Goal: Information Seeking & Learning: Learn about a topic

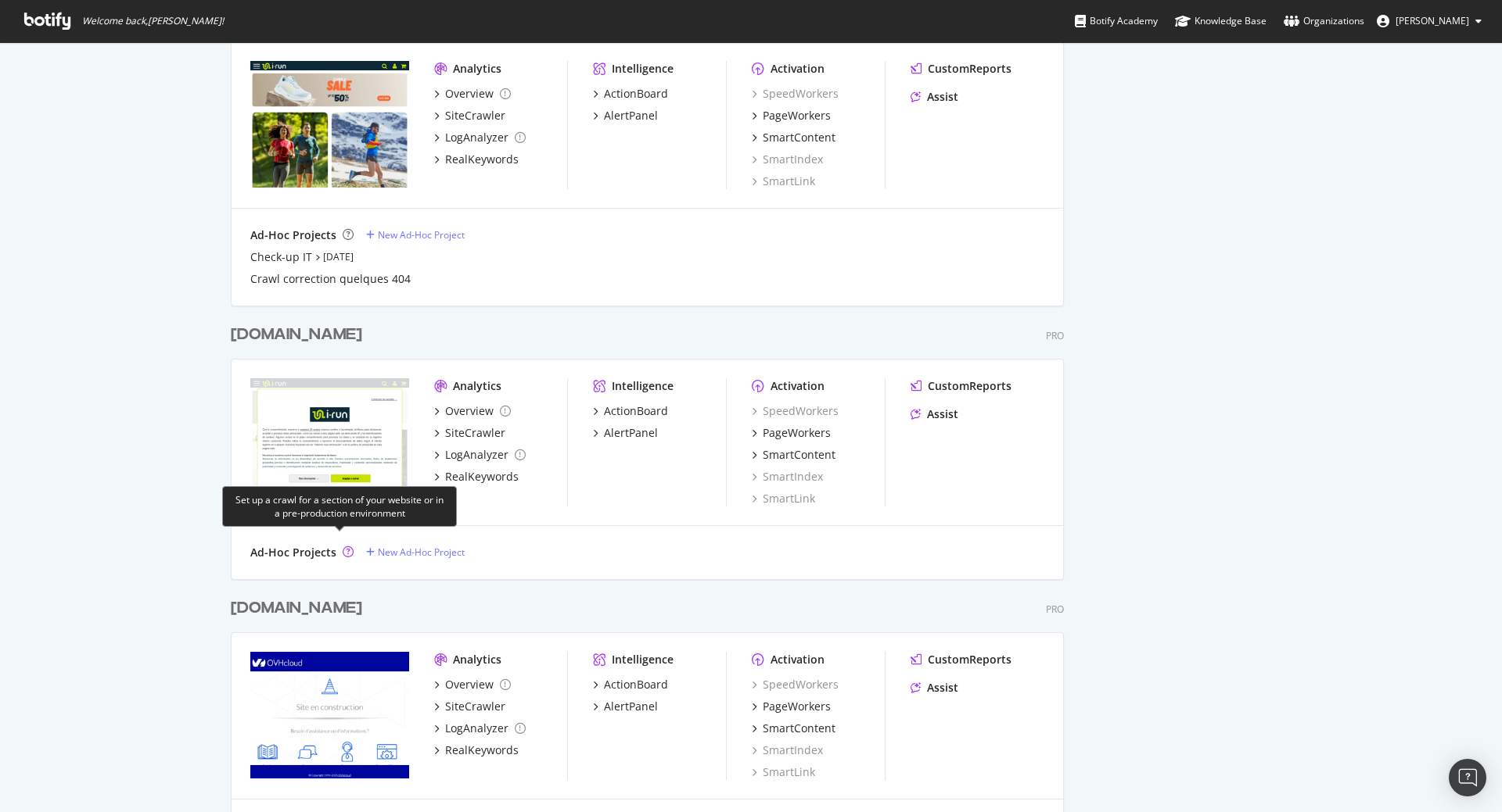
scroll to position [1660, 0]
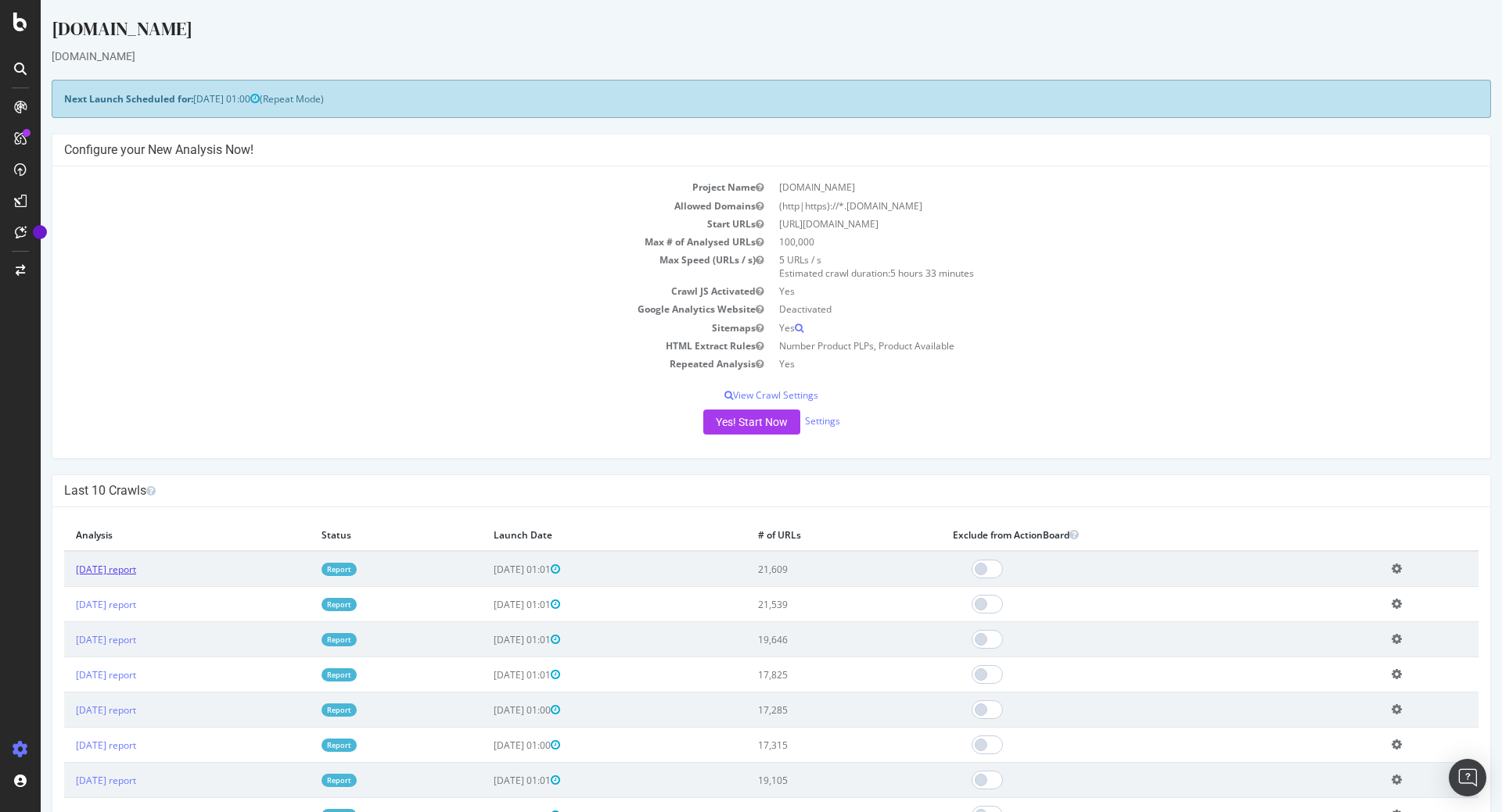
click at [136, 568] on link "2025 Sep. 13th report" at bounding box center [106, 570] width 60 height 13
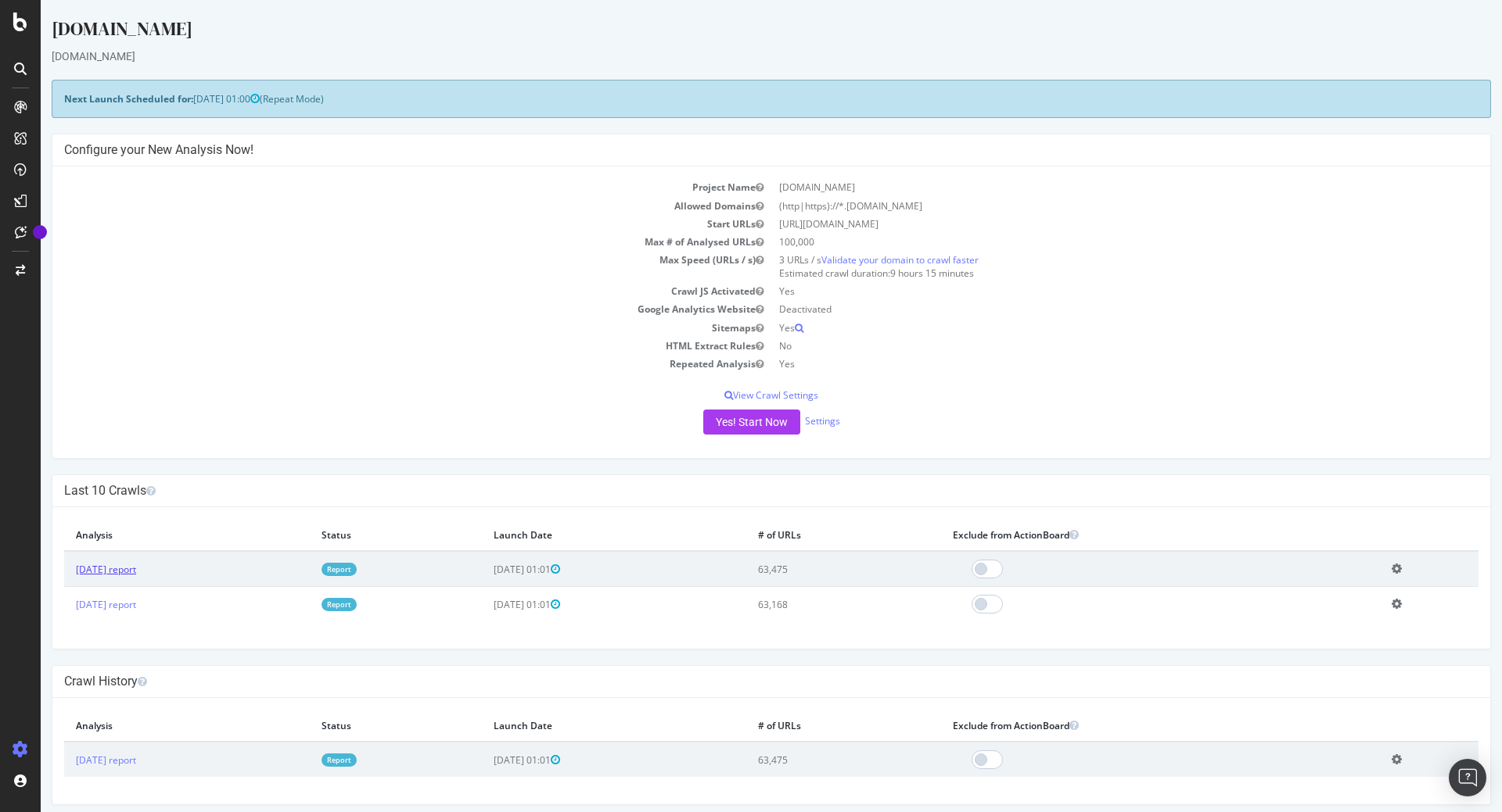
click at [136, 571] on link "[DATE] report" at bounding box center [106, 570] width 60 height 13
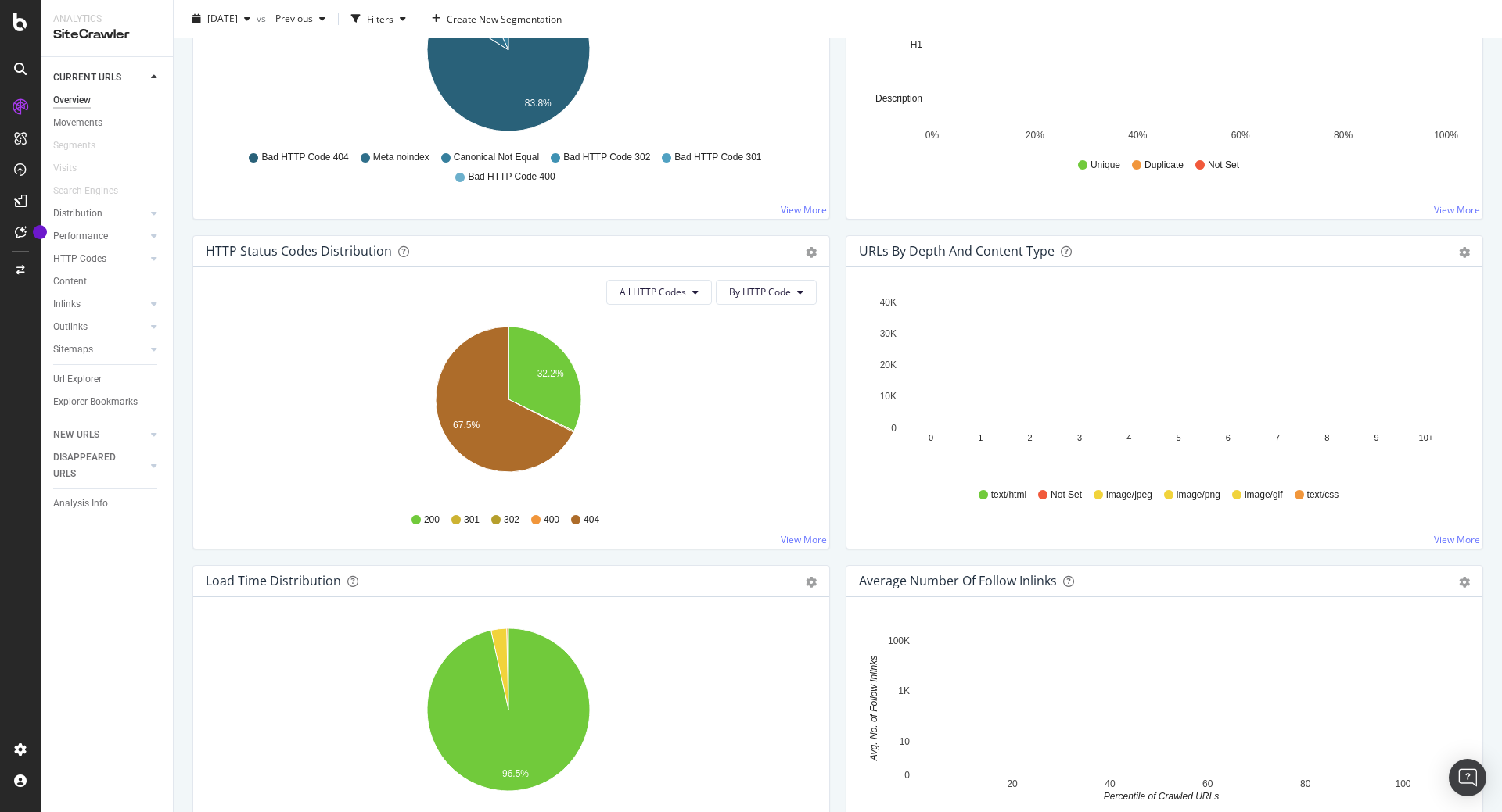
scroll to position [657, 0]
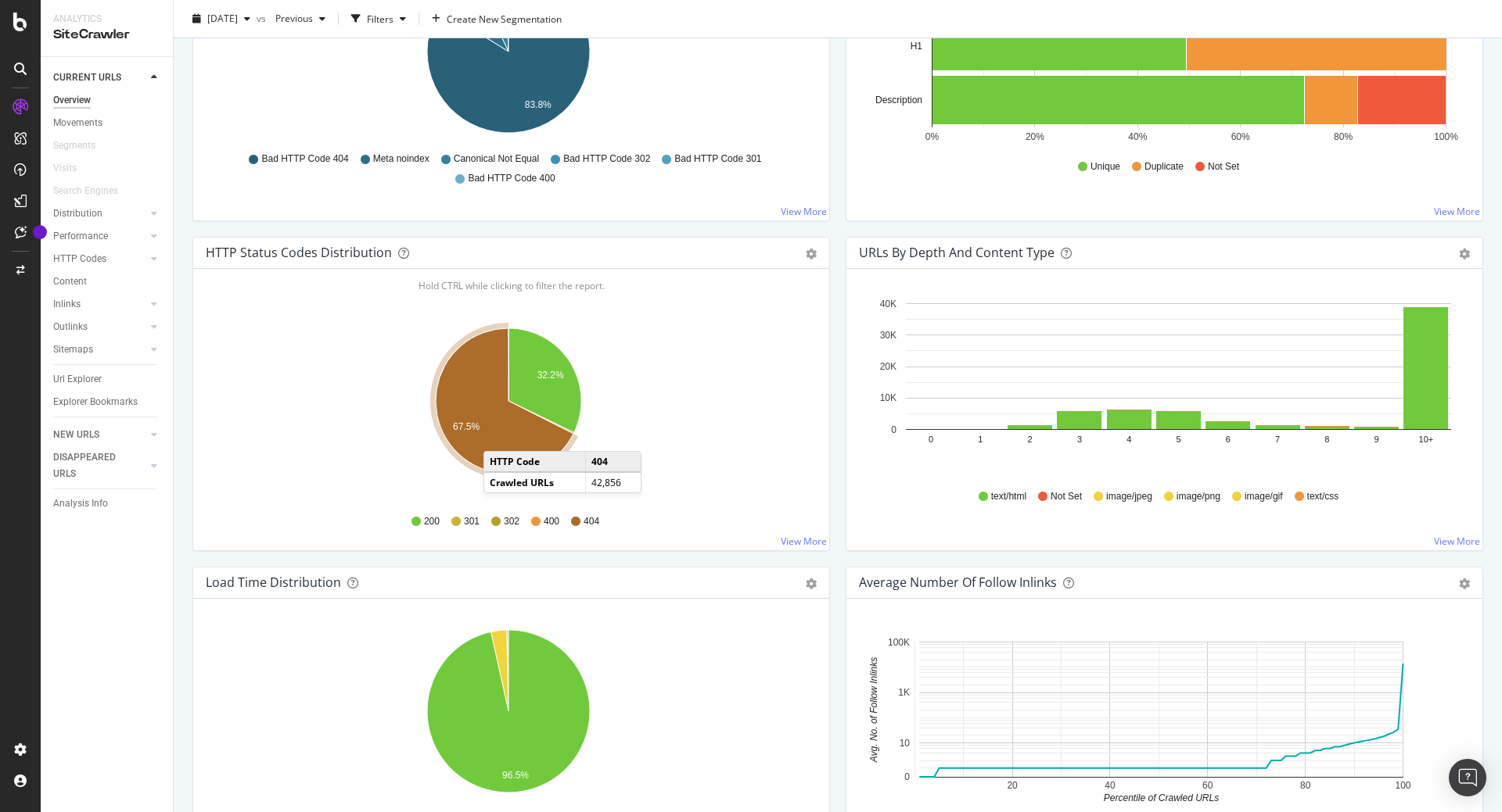
click at [499, 435] on icon "A chart." at bounding box center [504, 400] width 138 height 146
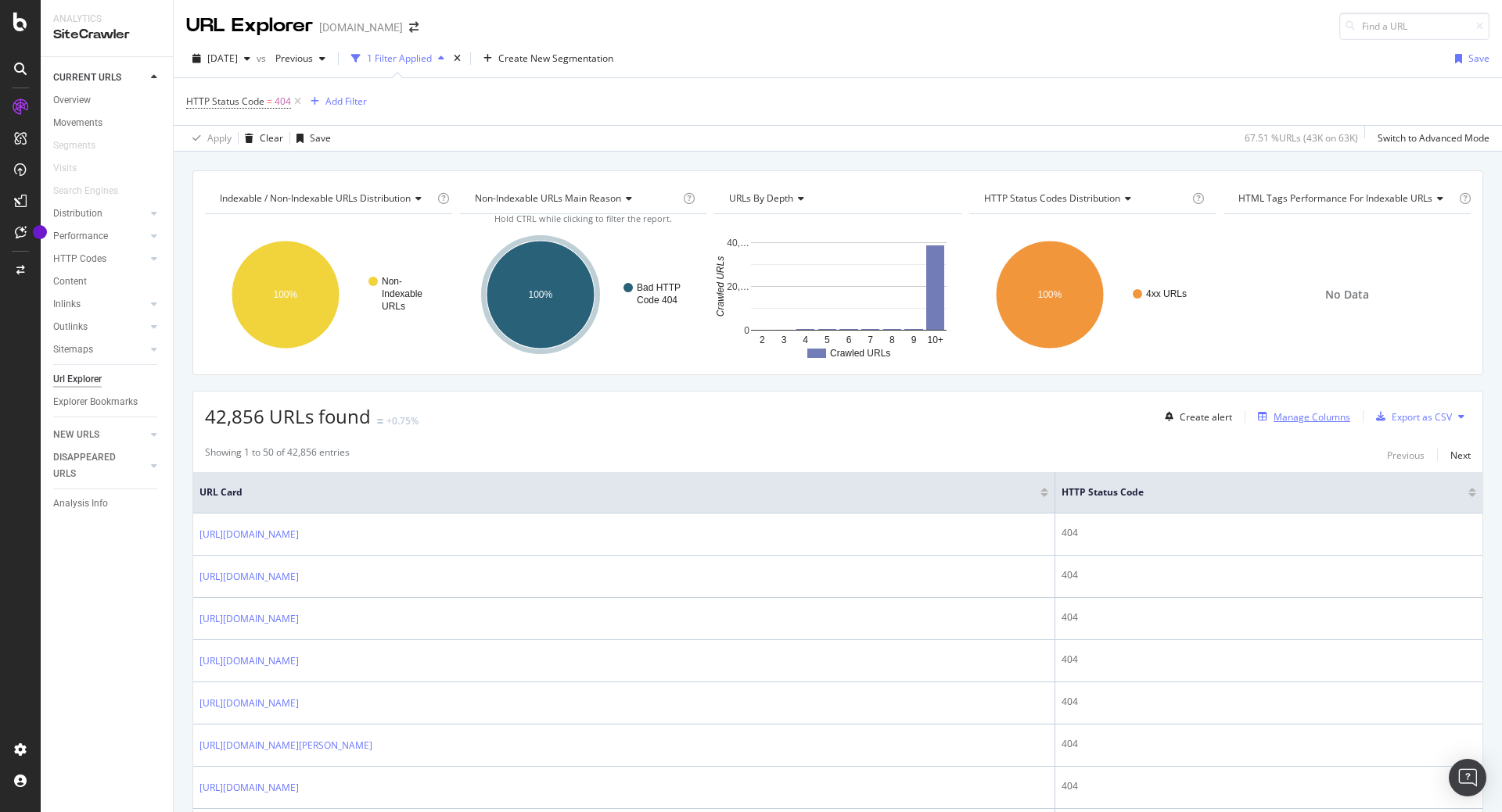
click at [1299, 411] on div "Manage Columns" at bounding box center [1312, 417] width 77 height 13
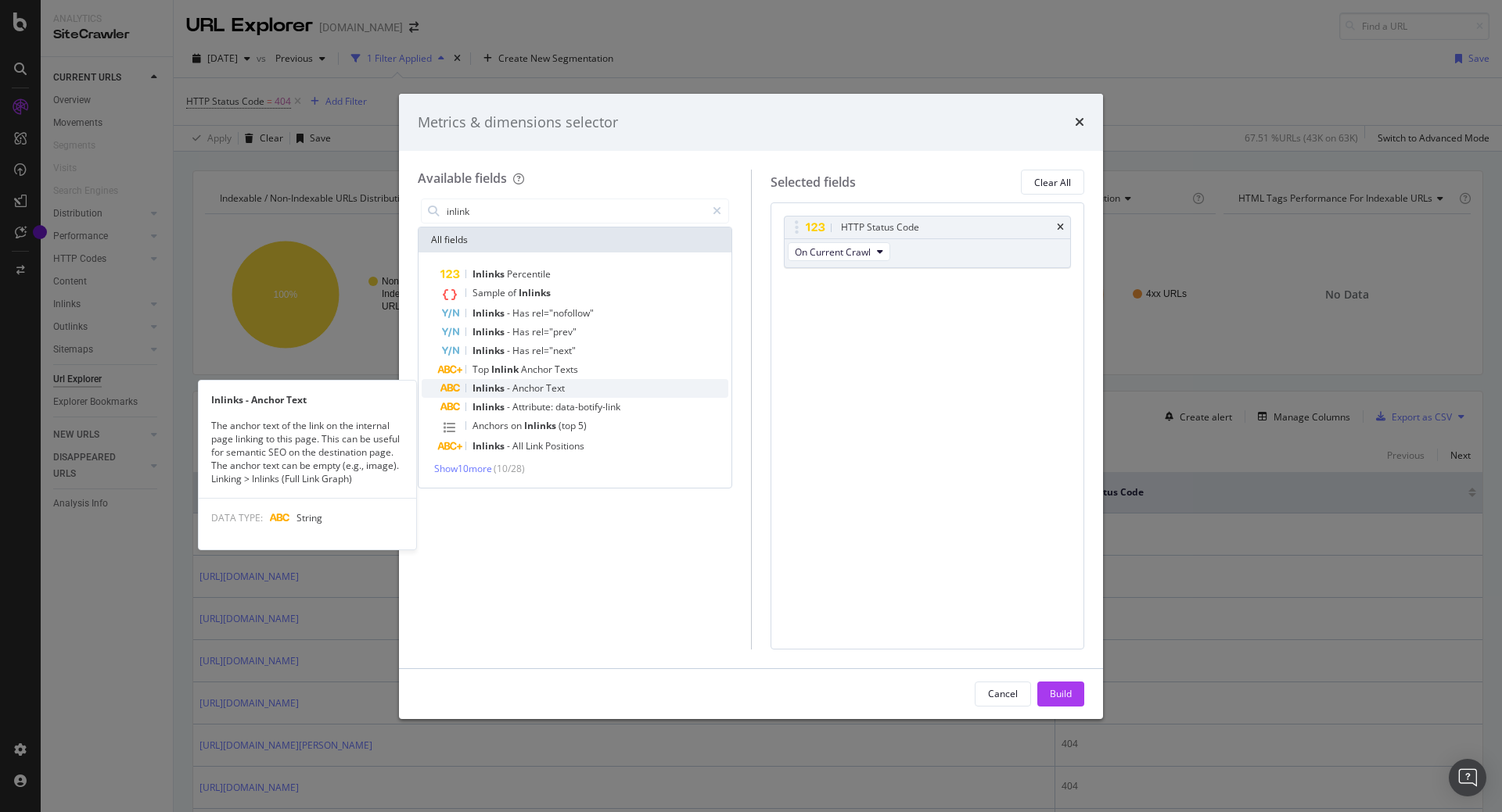
type input "inlink"
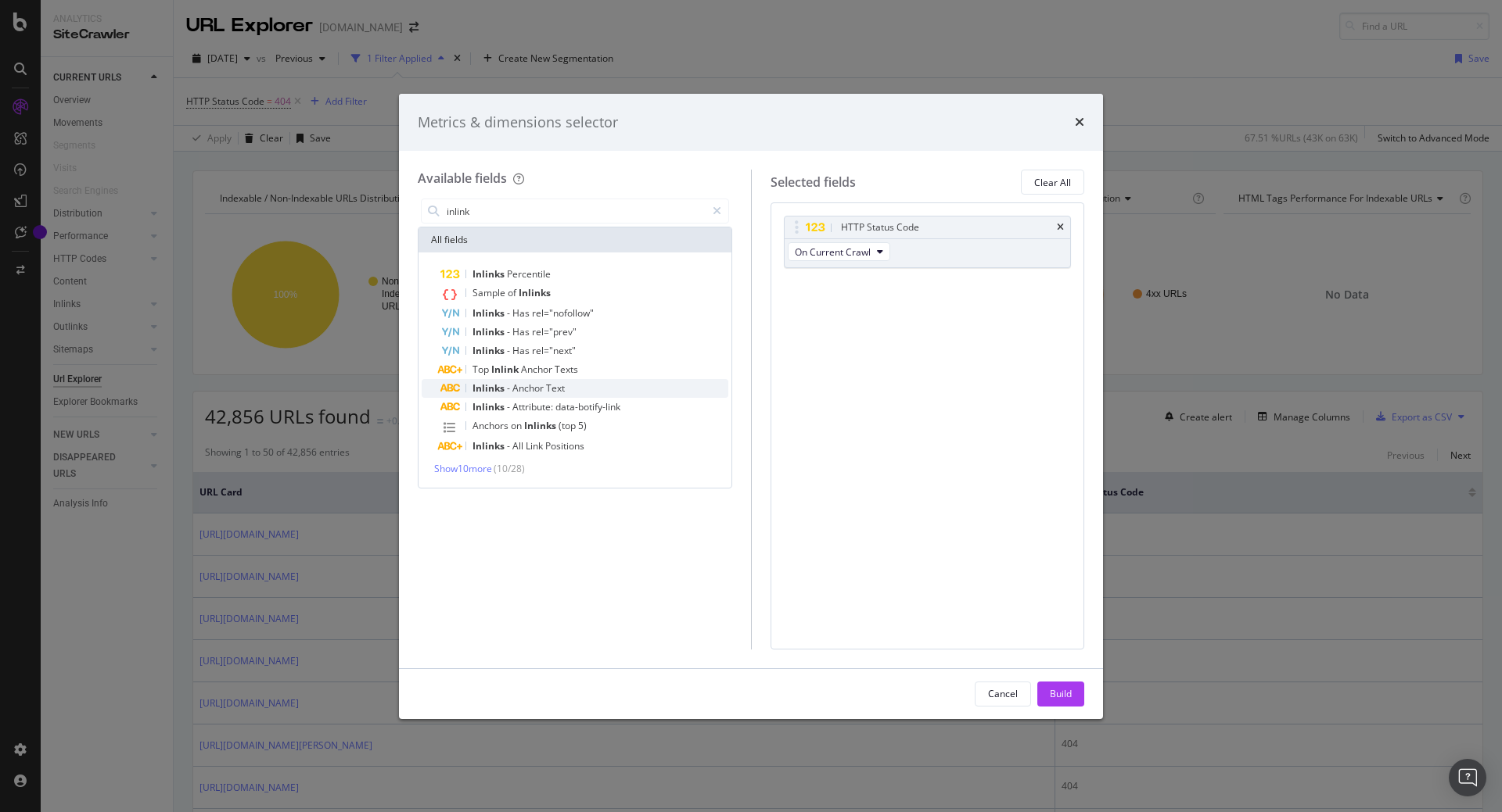
click at [614, 386] on div "Inlinks - Anchor Text" at bounding box center [585, 388] width 288 height 19
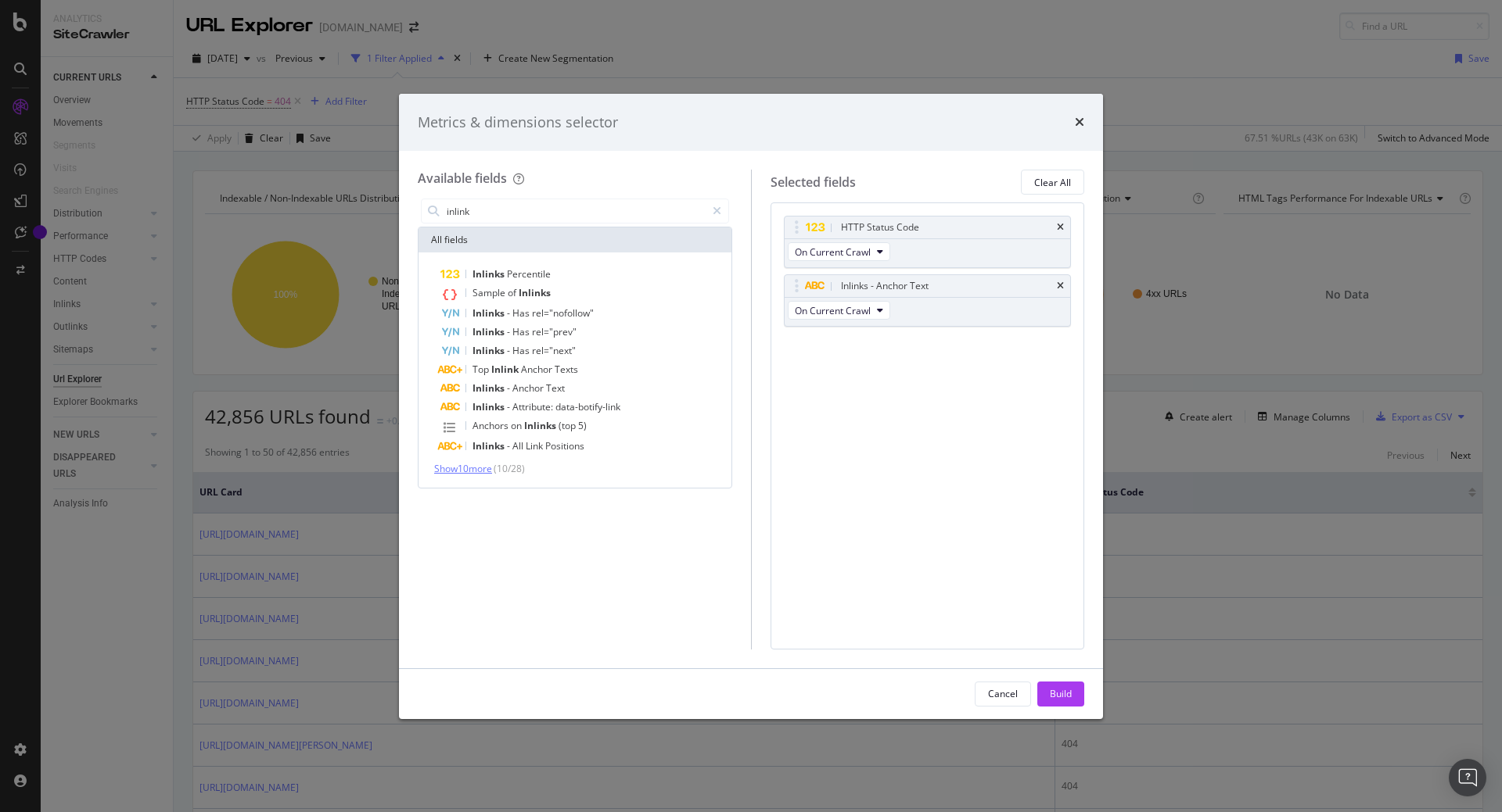
click at [467, 469] on span "Show 10 more" at bounding box center [462, 469] width 58 height 13
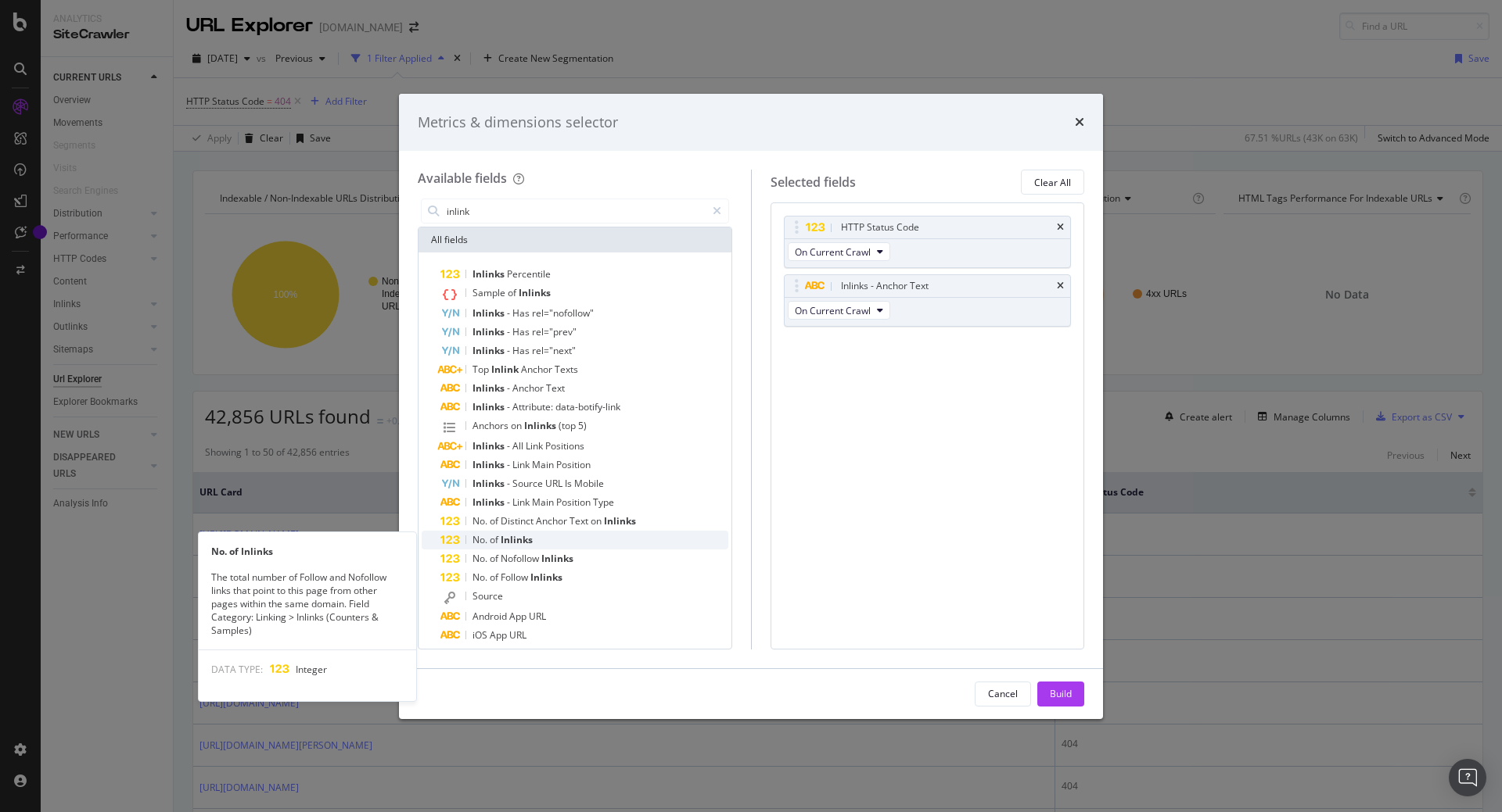
click at [601, 540] on div "No. of Inlinks" at bounding box center [585, 539] width 288 height 19
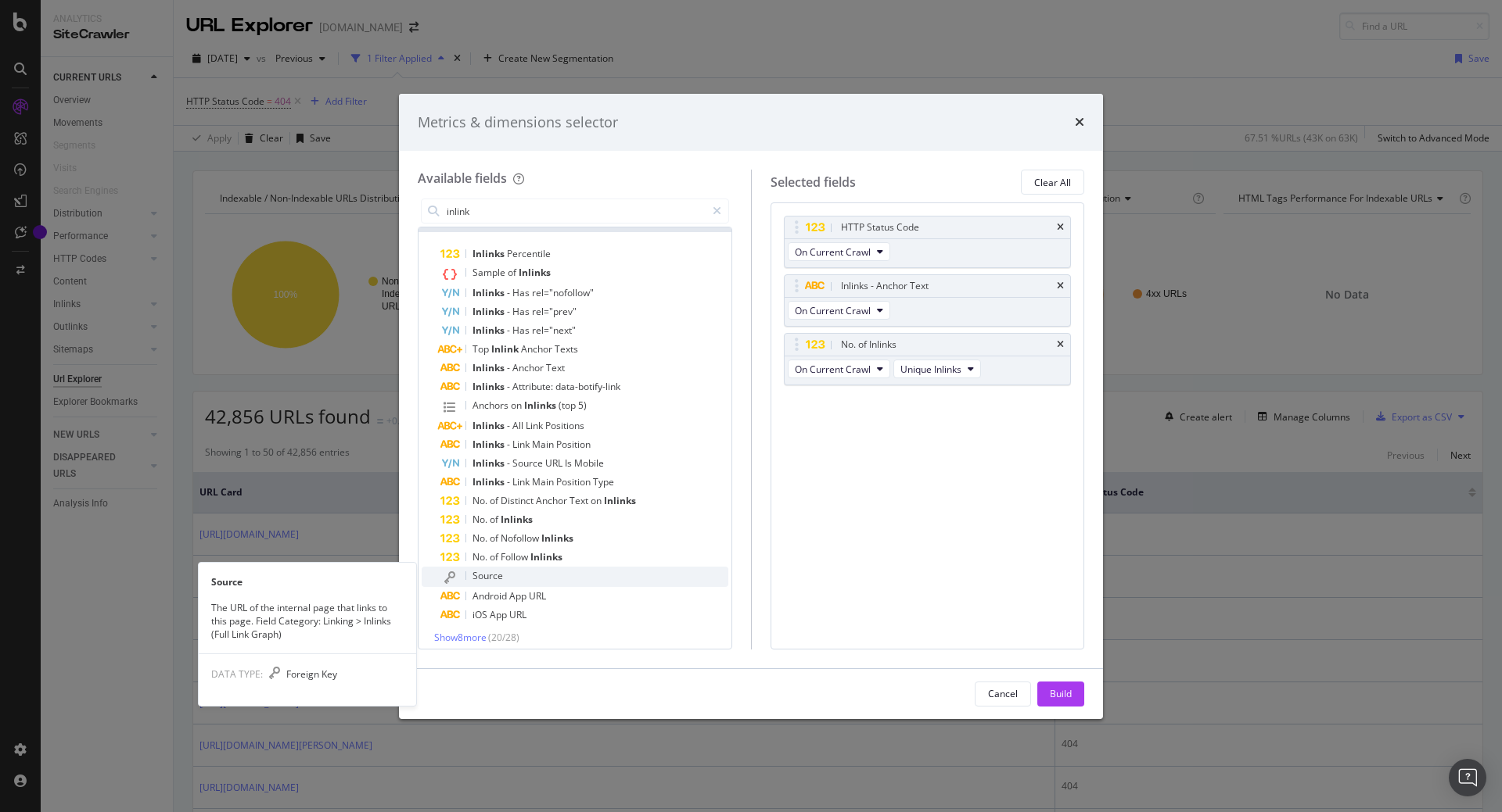
scroll to position [28, 0]
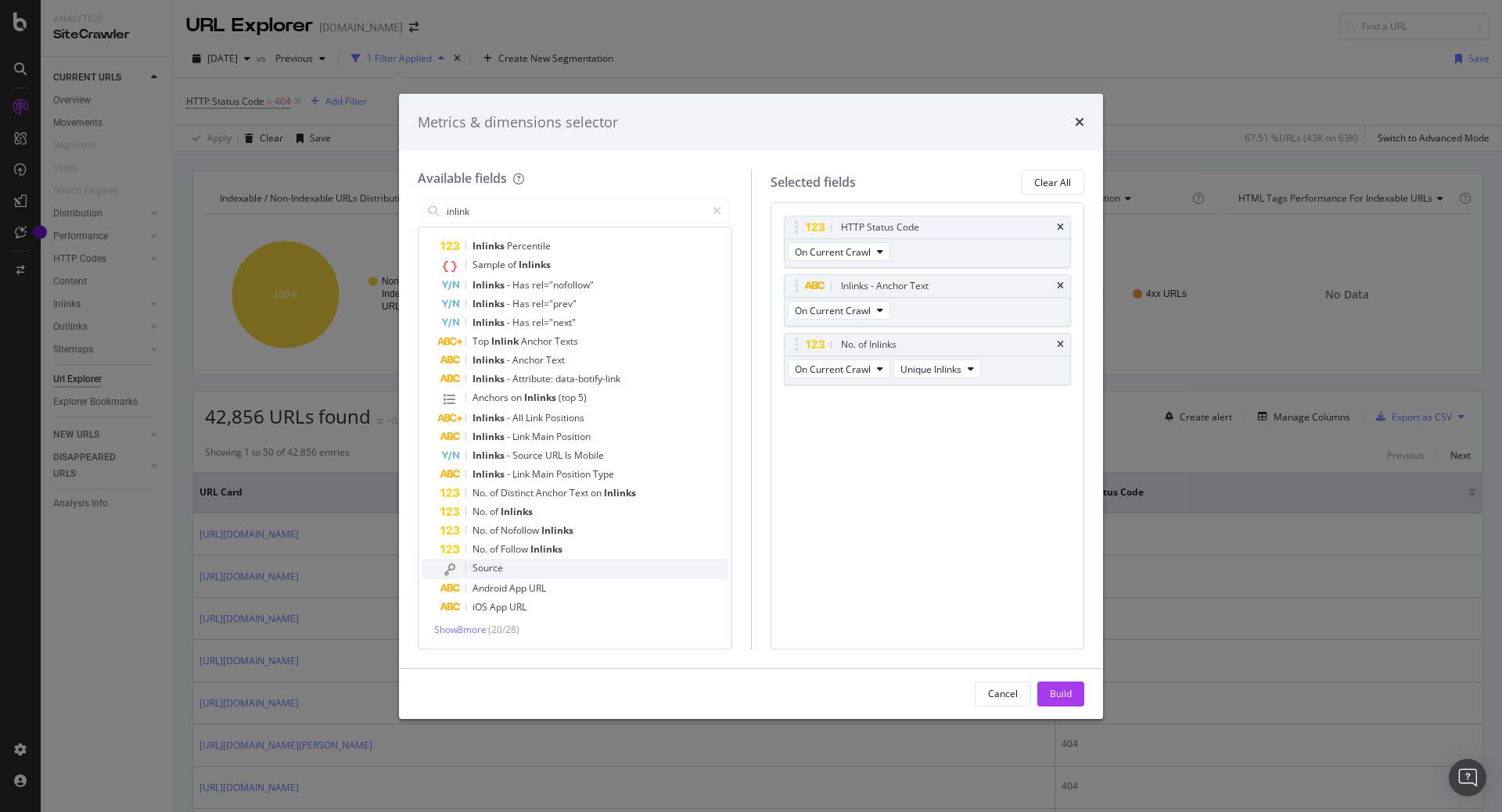
click at [534, 573] on div "Source" at bounding box center [585, 569] width 288 height 20
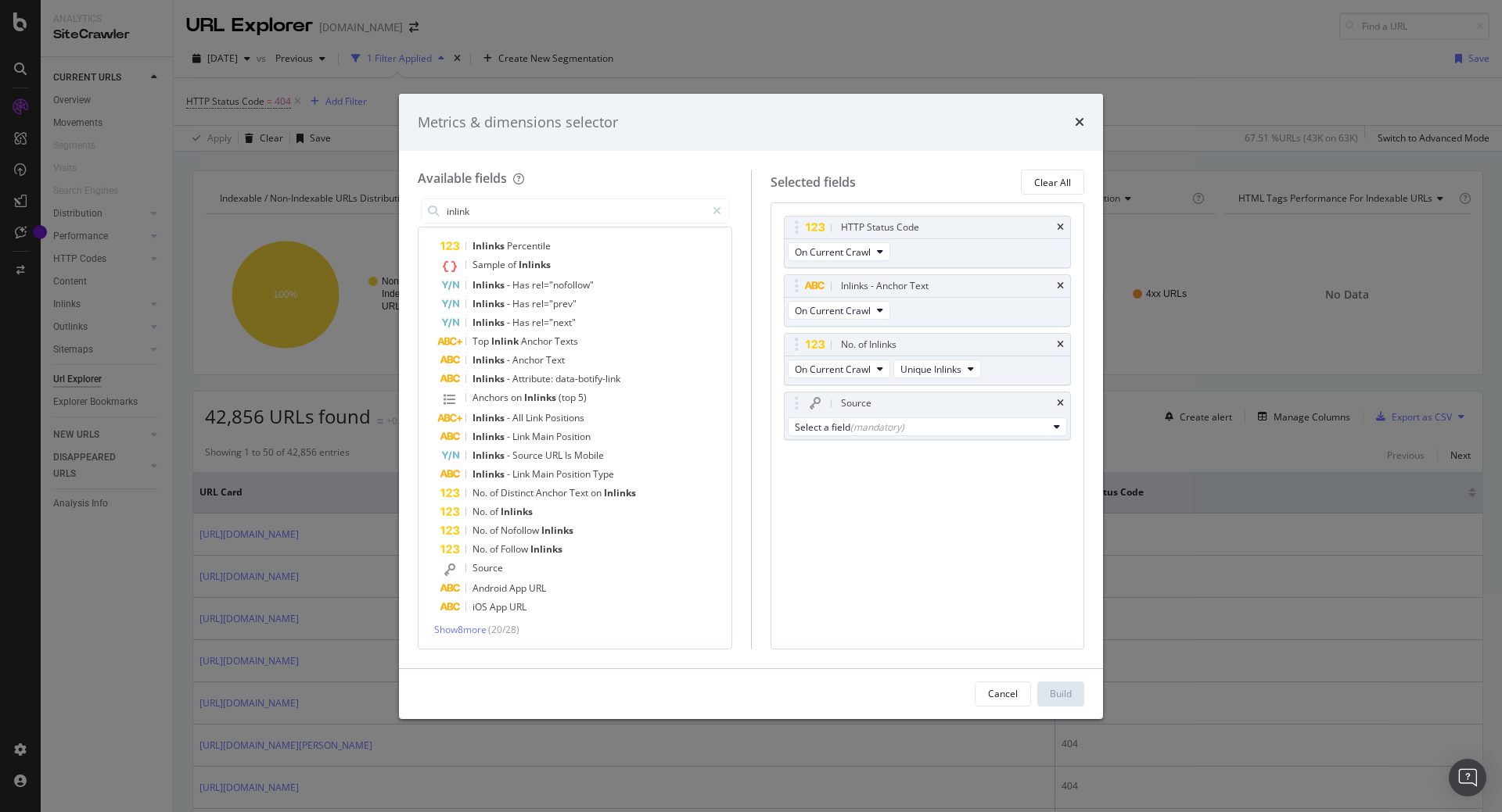
click at [1000, 558] on div "HTTP Status Code On Current Crawl Inlinks - Anchor Text On Current Crawl No. of…" at bounding box center [927, 426] width 314 height 447
click at [1009, 425] on div "Select a field (mandatory)" at bounding box center [921, 427] width 253 height 13
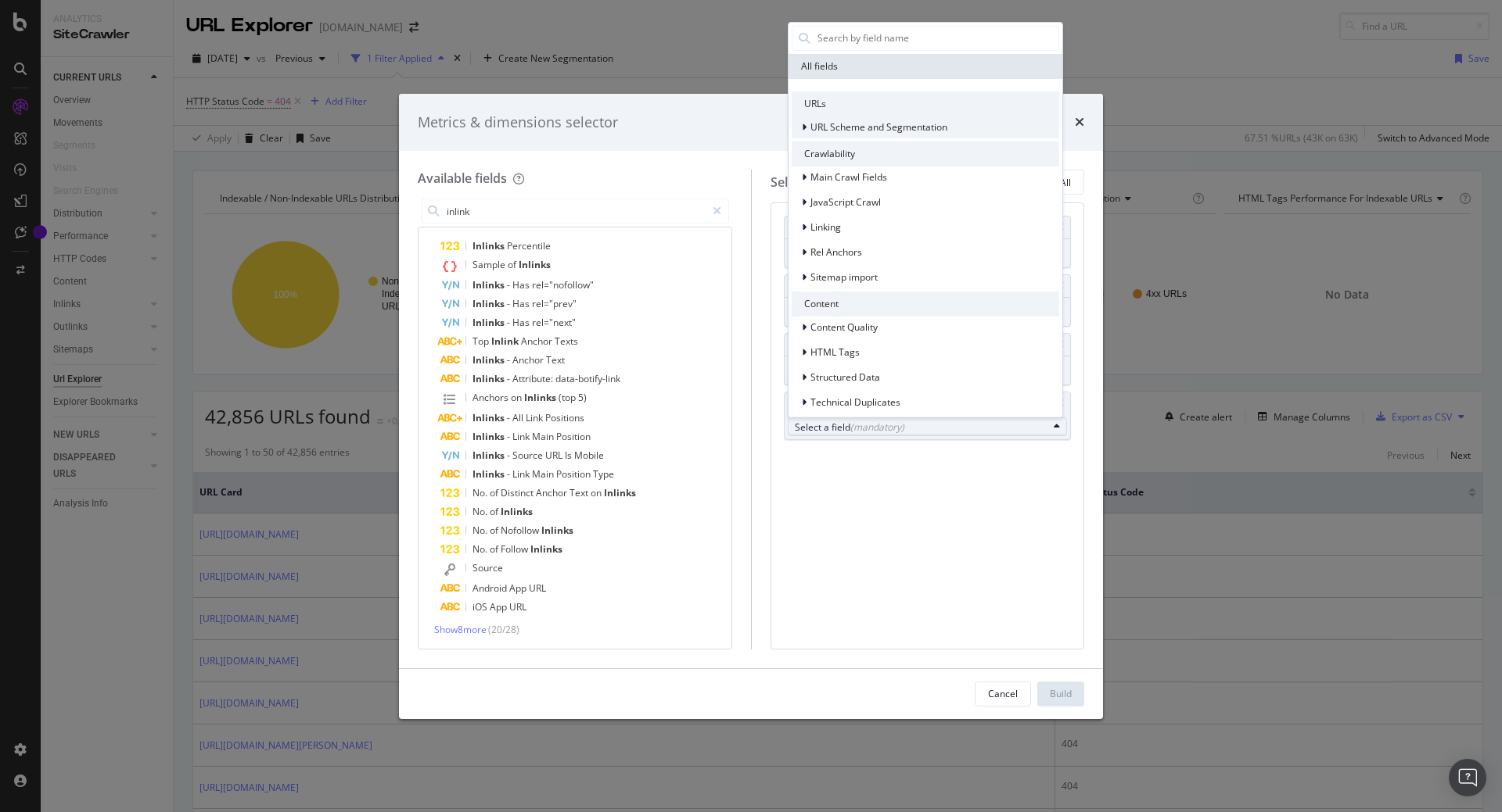
click at [905, 129] on span "URL Scheme and Segmentation" at bounding box center [878, 127] width 137 height 13
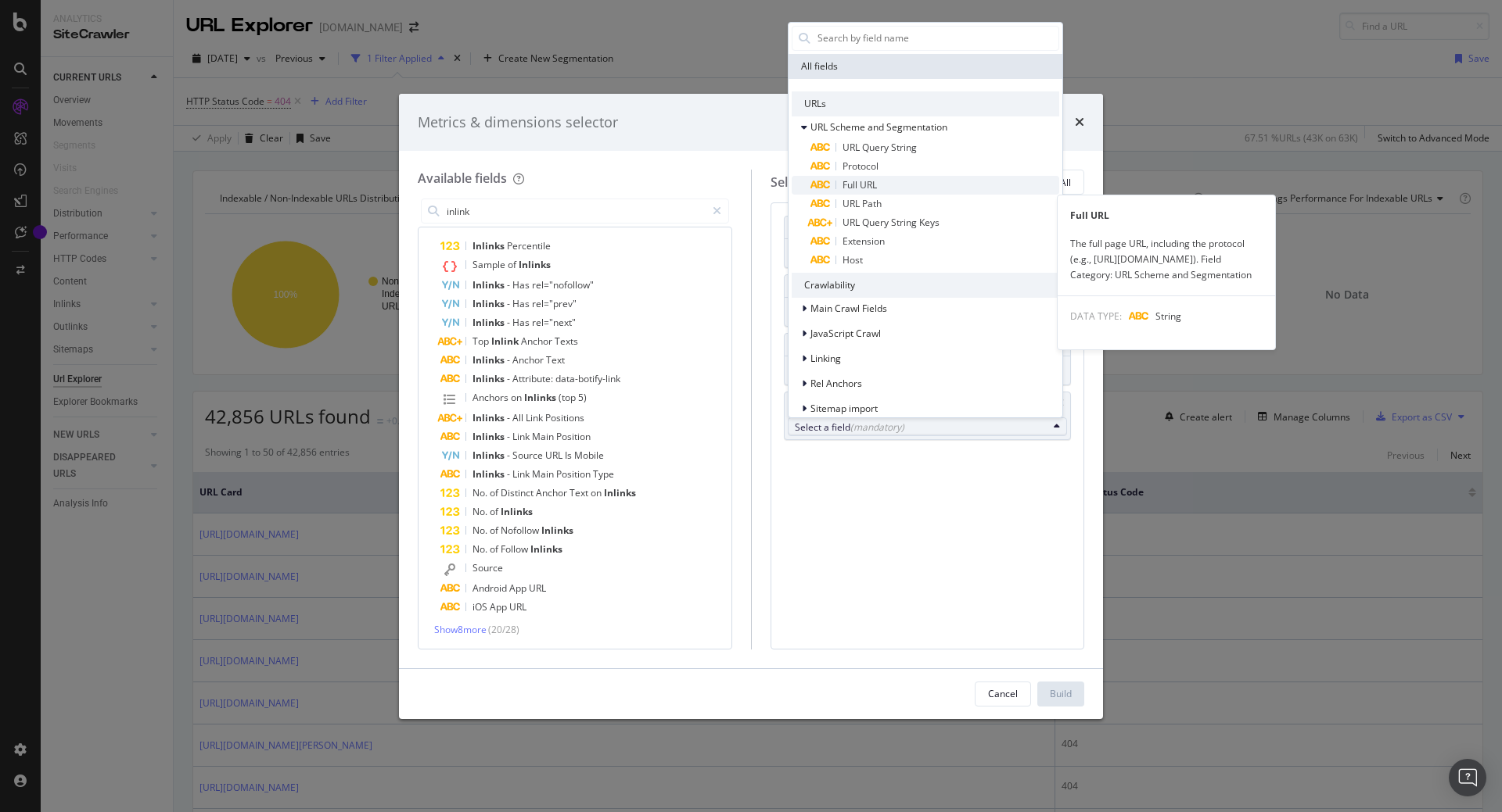
click at [881, 187] on span "Full URL" at bounding box center [935, 185] width 249 height 19
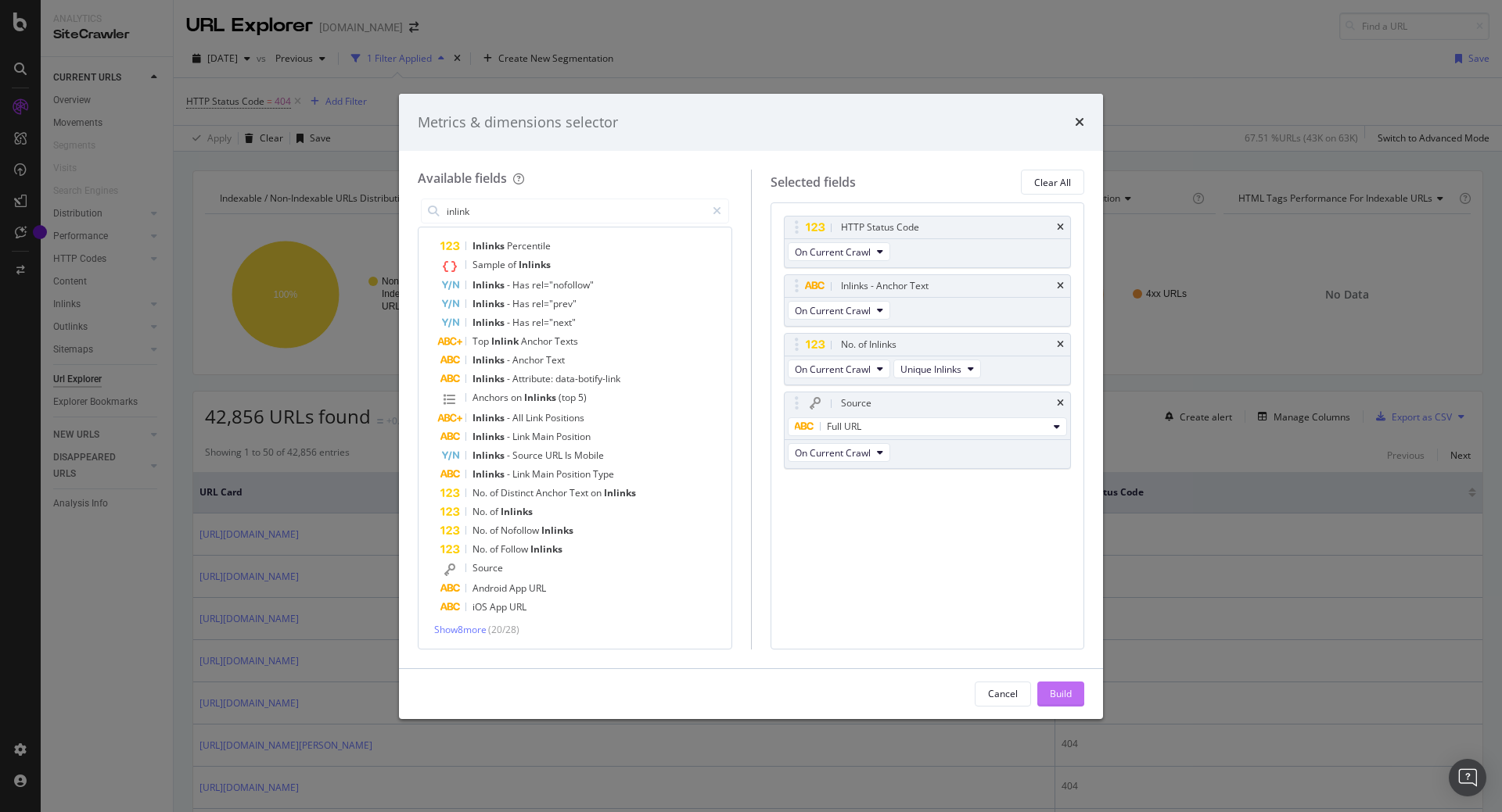
click at [1066, 695] on div "Build" at bounding box center [1060, 693] width 22 height 13
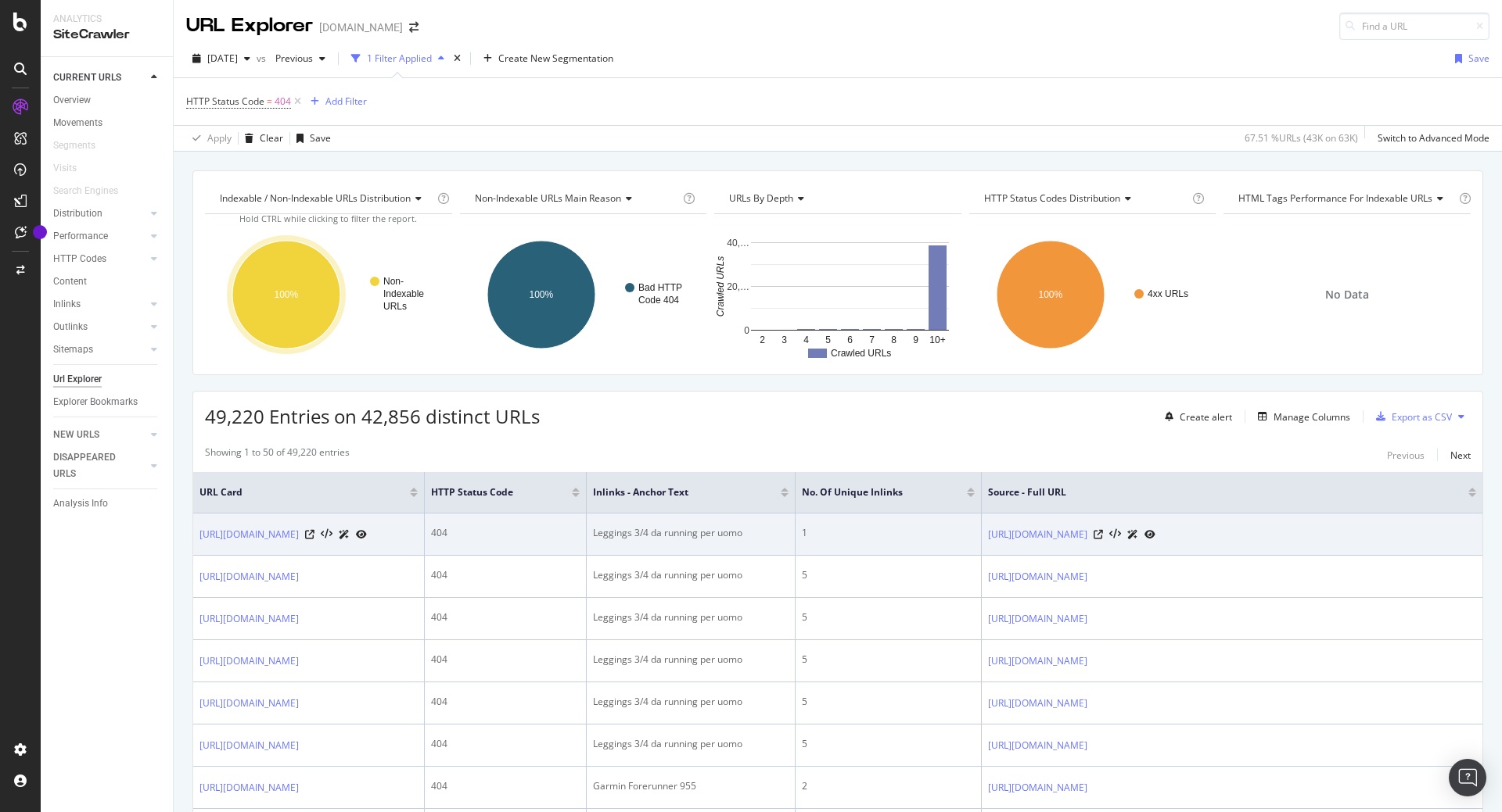
drag, startPoint x: 196, startPoint y: 523, endPoint x: 514, endPoint y: 549, distance: 319.1
click at [425, 549] on td "https://www.i-run.it/uomo/trail/scarpe/uomo/abbigliamento/collant-3-4/" at bounding box center [309, 535] width 231 height 42
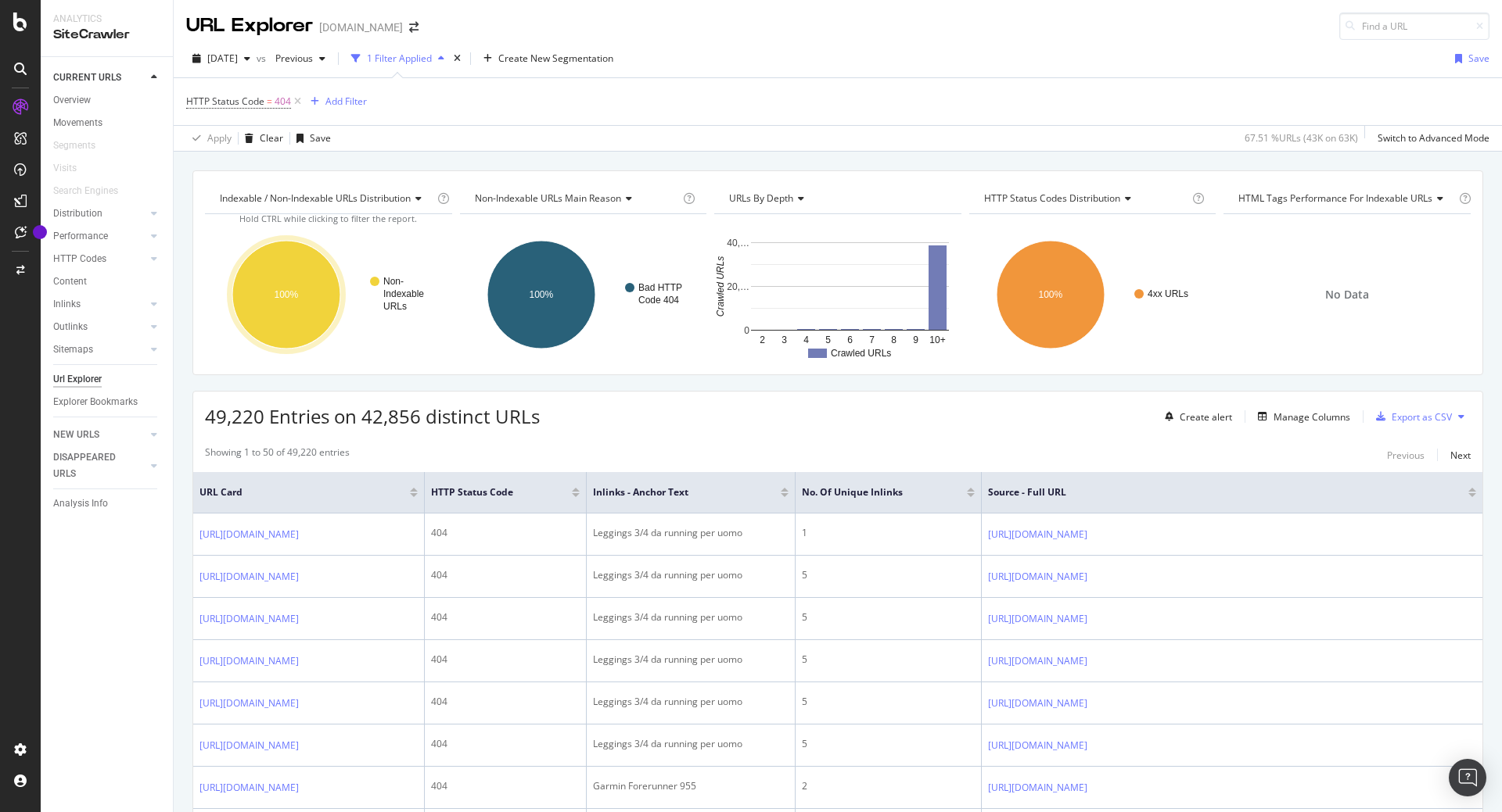
copy link "https://www.i-run.it/uomo/trail/scarpe/uomo/abbigliamento/collant-3-4/"
click at [974, 494] on div at bounding box center [970, 495] width 8 height 4
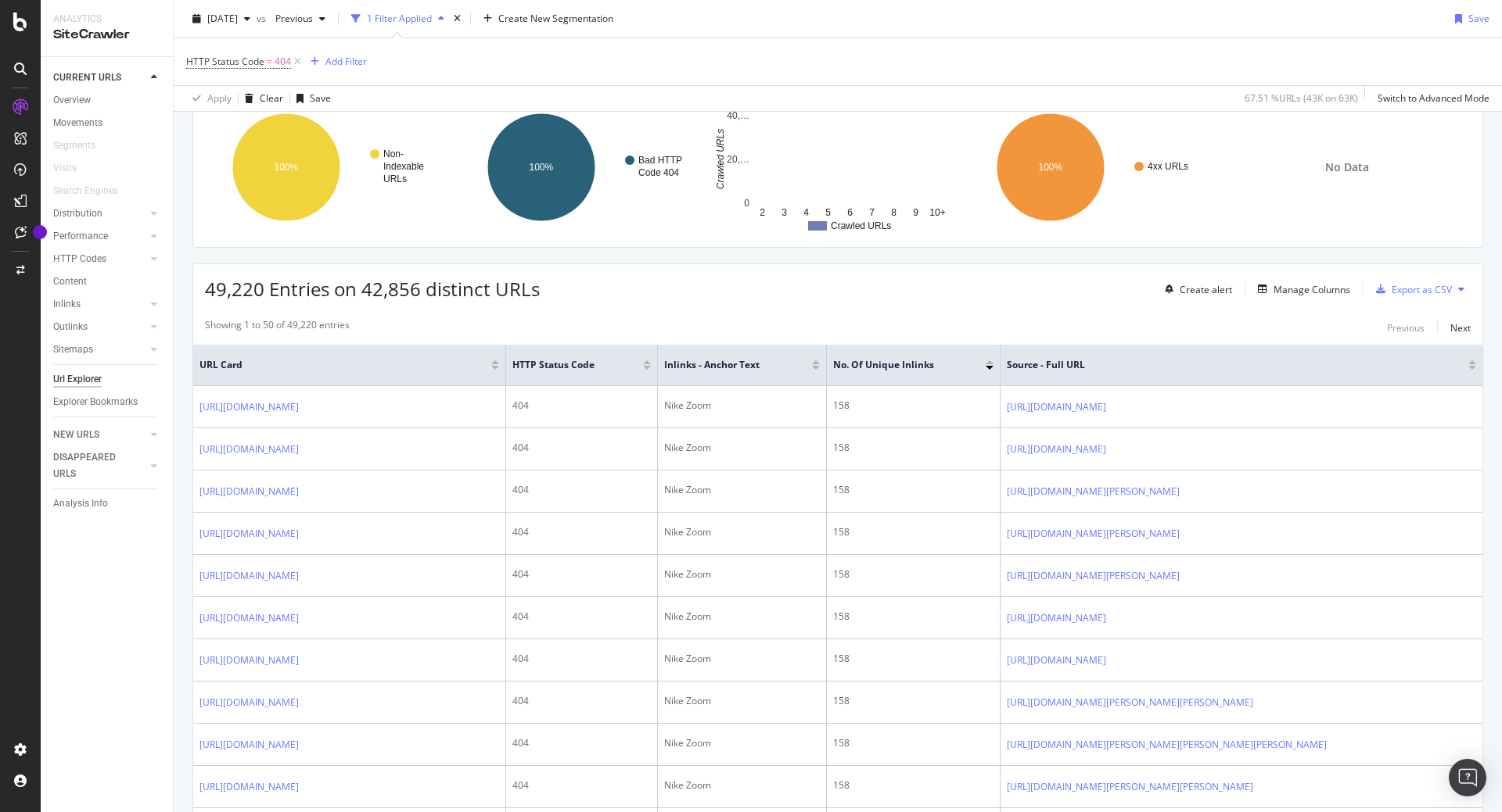
scroll to position [126, 0]
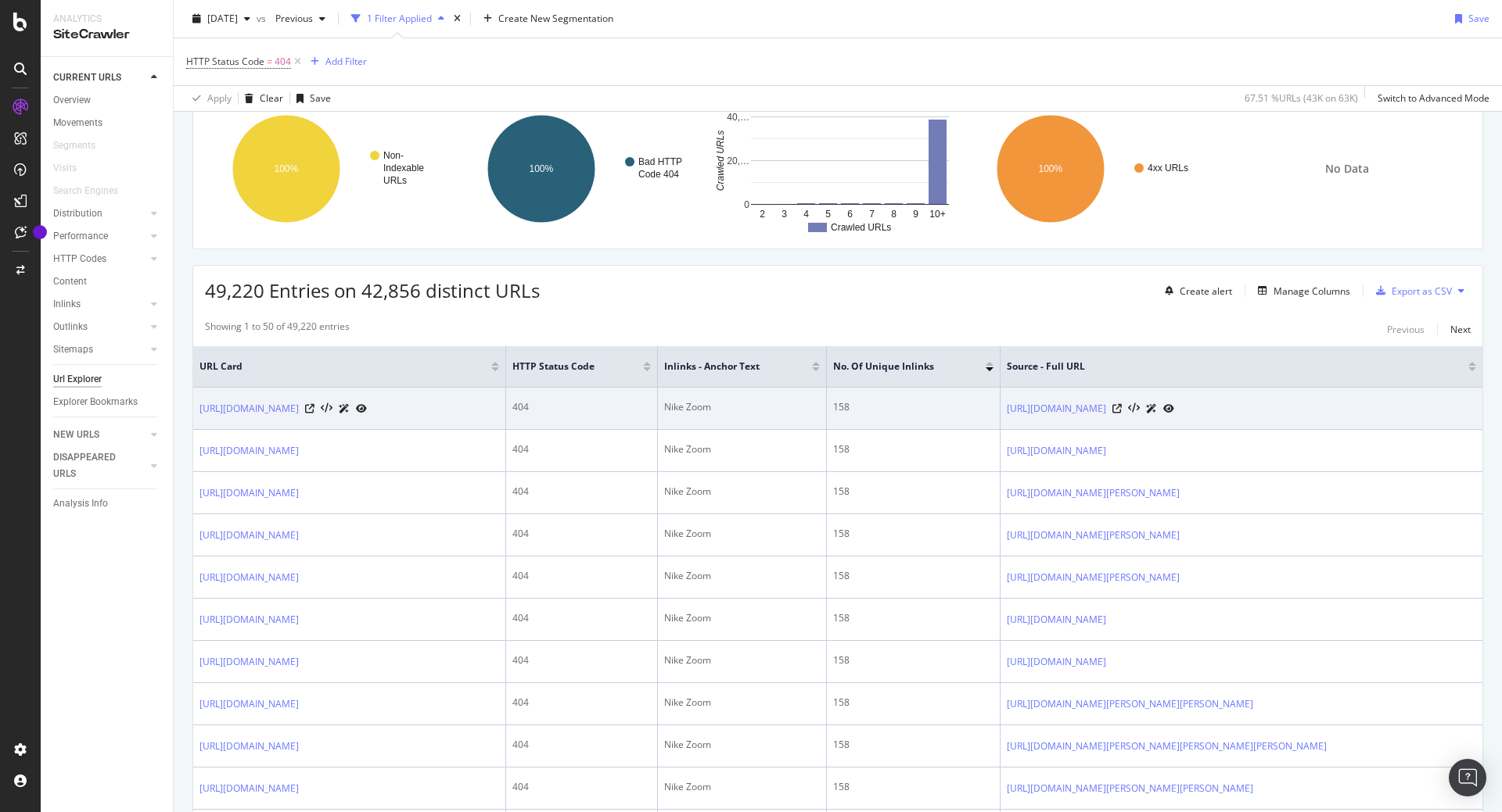
drag, startPoint x: 355, startPoint y: 417, endPoint x: 194, endPoint y: 406, distance: 161.4
click at [194, 406] on td "https://www.i-run.it/nike/nike-zoom/" at bounding box center [349, 409] width 313 height 42
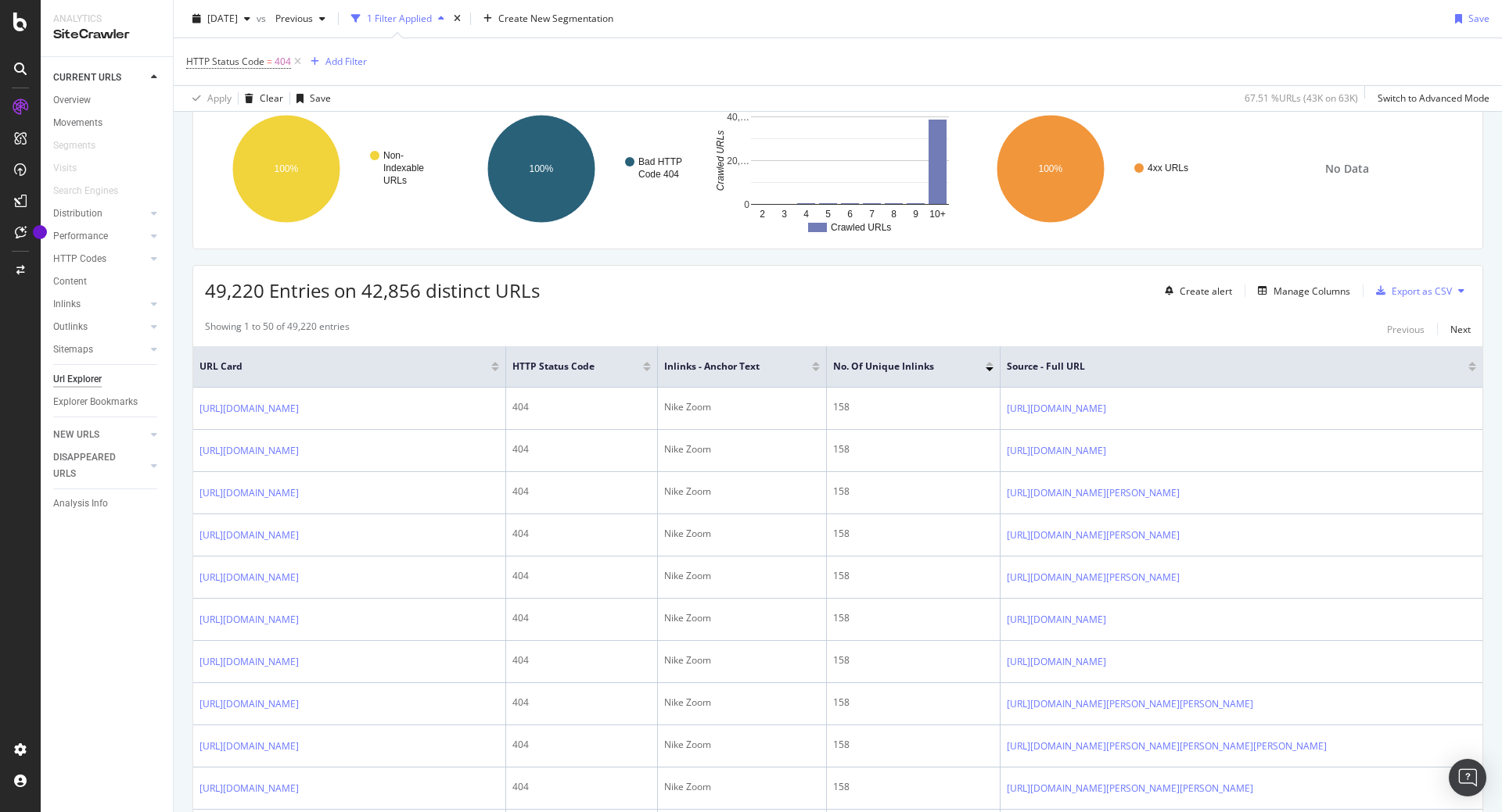
copy link "https://www.i-run.it/nike/nike-zoom/"
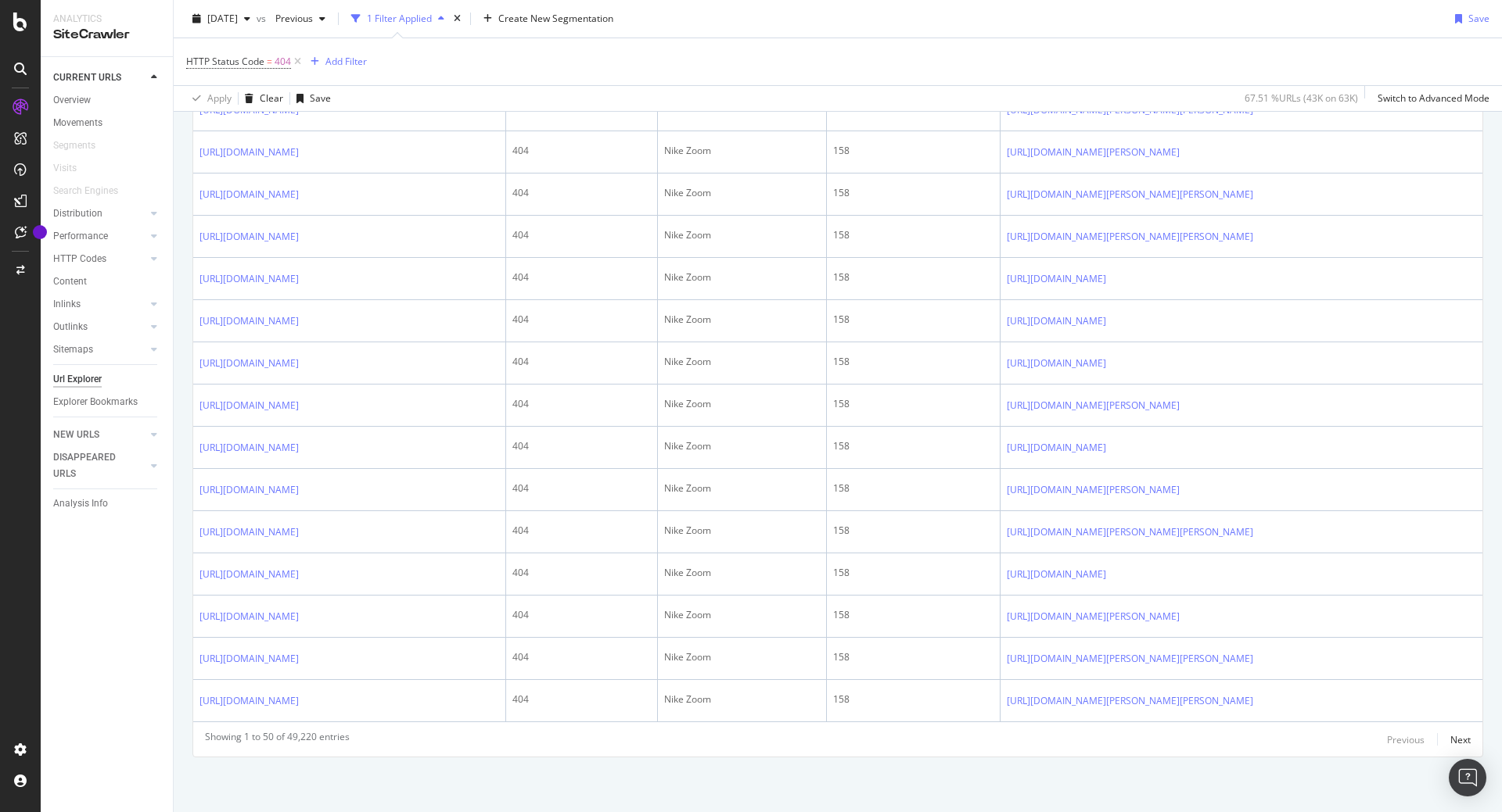
scroll to position [2377, 0]
click at [1454, 744] on div "Next" at bounding box center [1460, 740] width 20 height 13
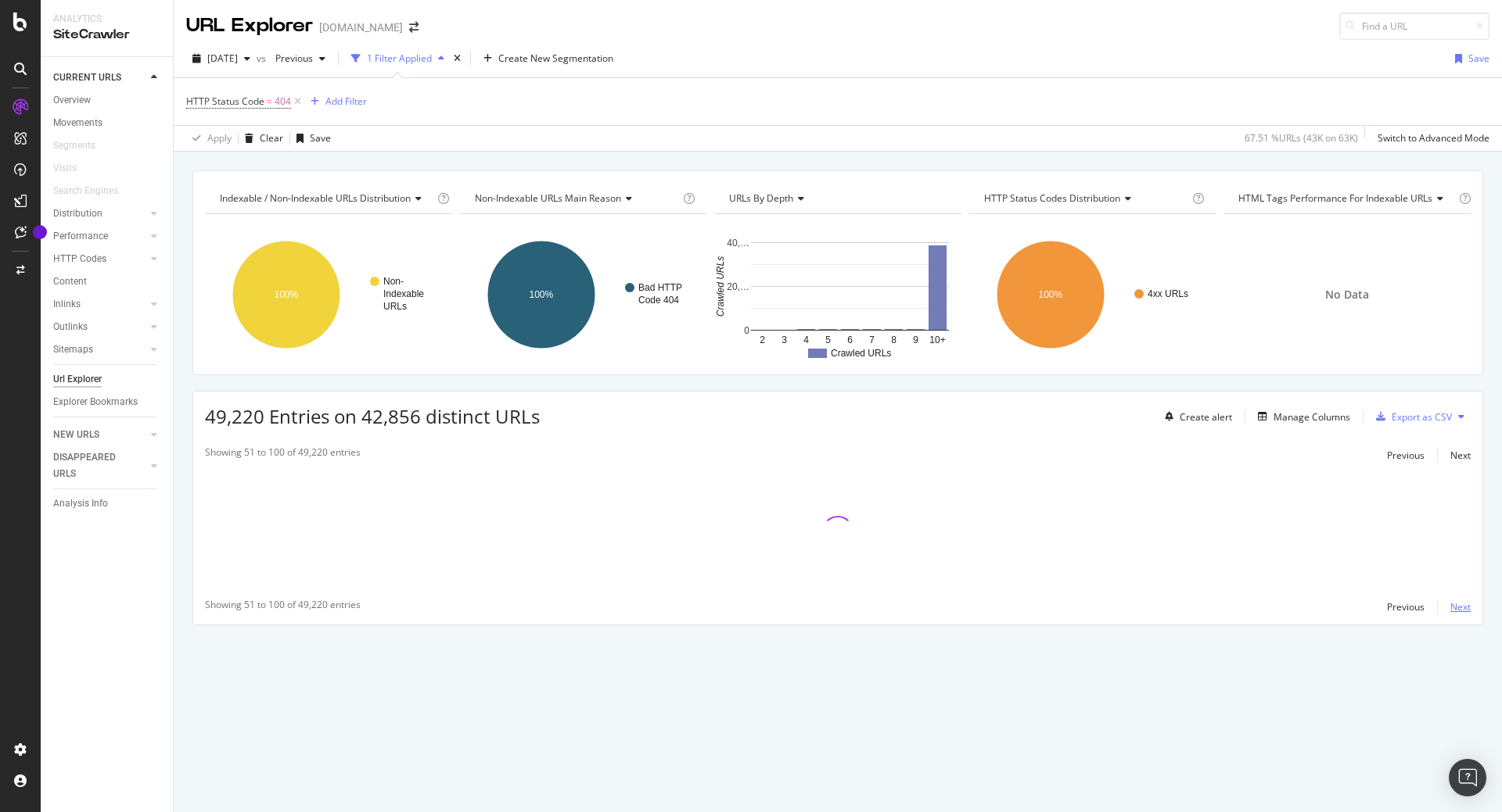
scroll to position [0, 0]
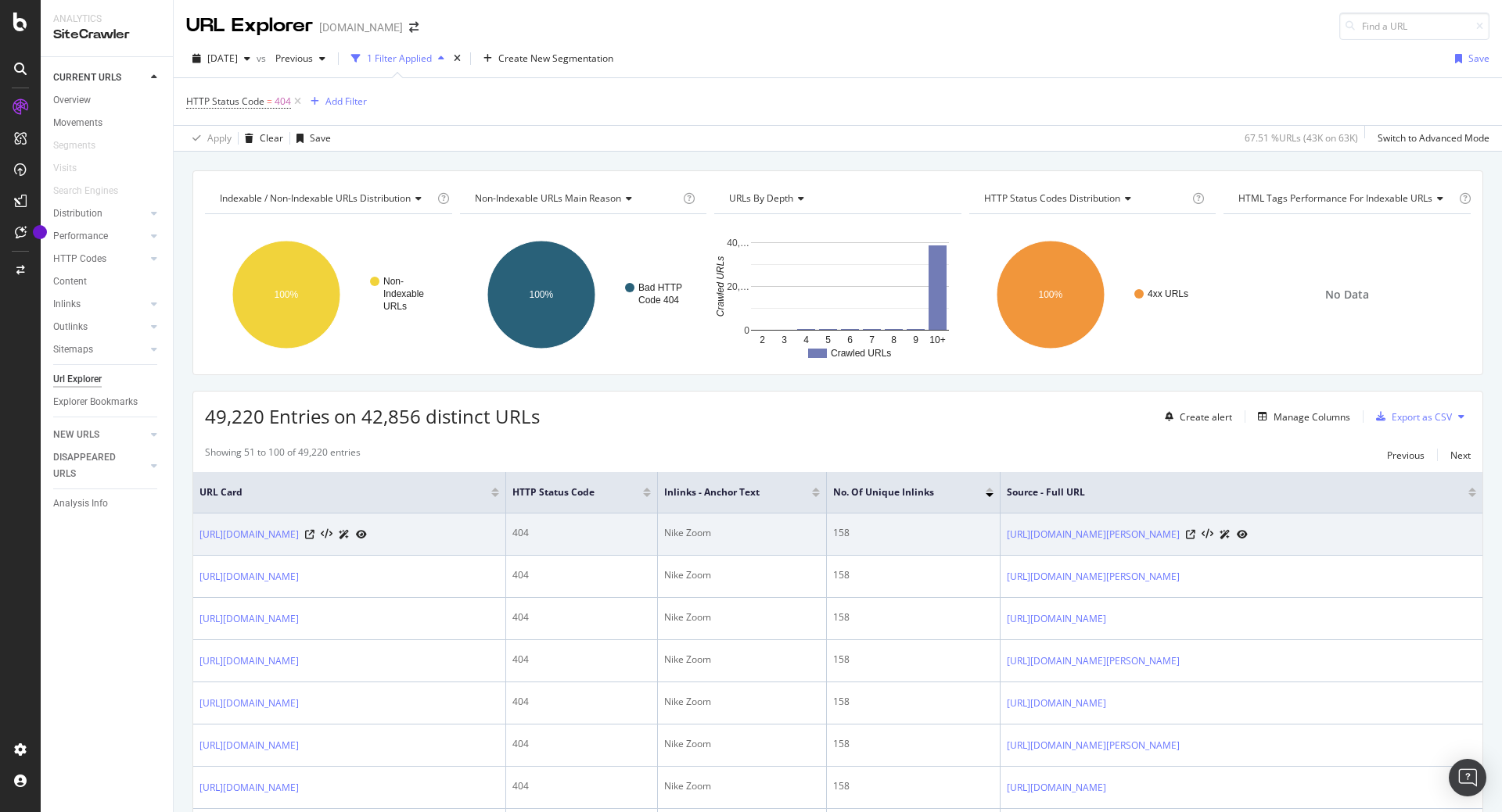
drag, startPoint x: 360, startPoint y: 541, endPoint x: 195, endPoint y: 539, distance: 165.0
click at [195, 539] on td "https://www.i-run.it/nike/nike-zoom/" at bounding box center [349, 535] width 313 height 42
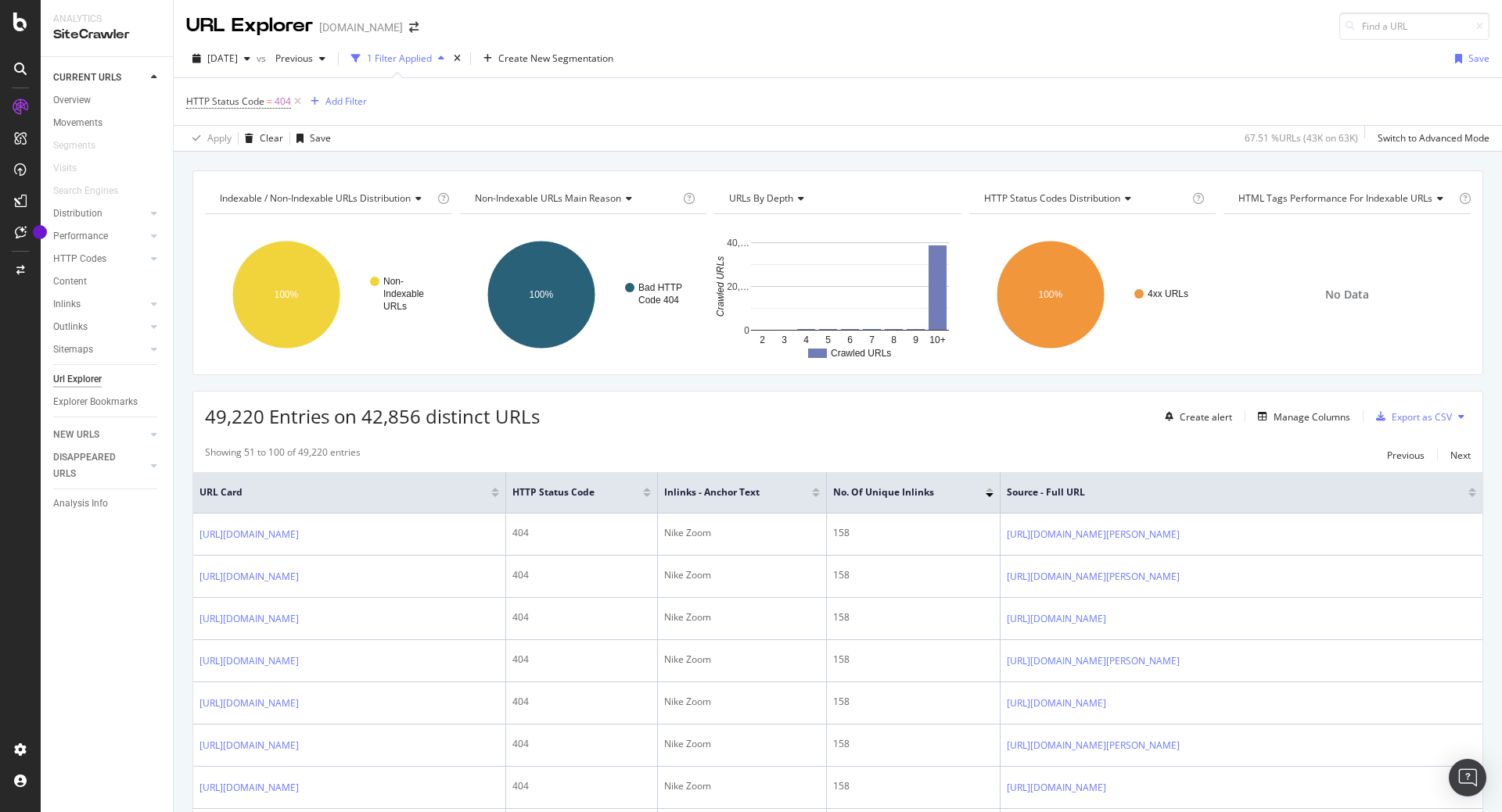
copy link "https://www.i-run.it/nike/nike-zoom/"
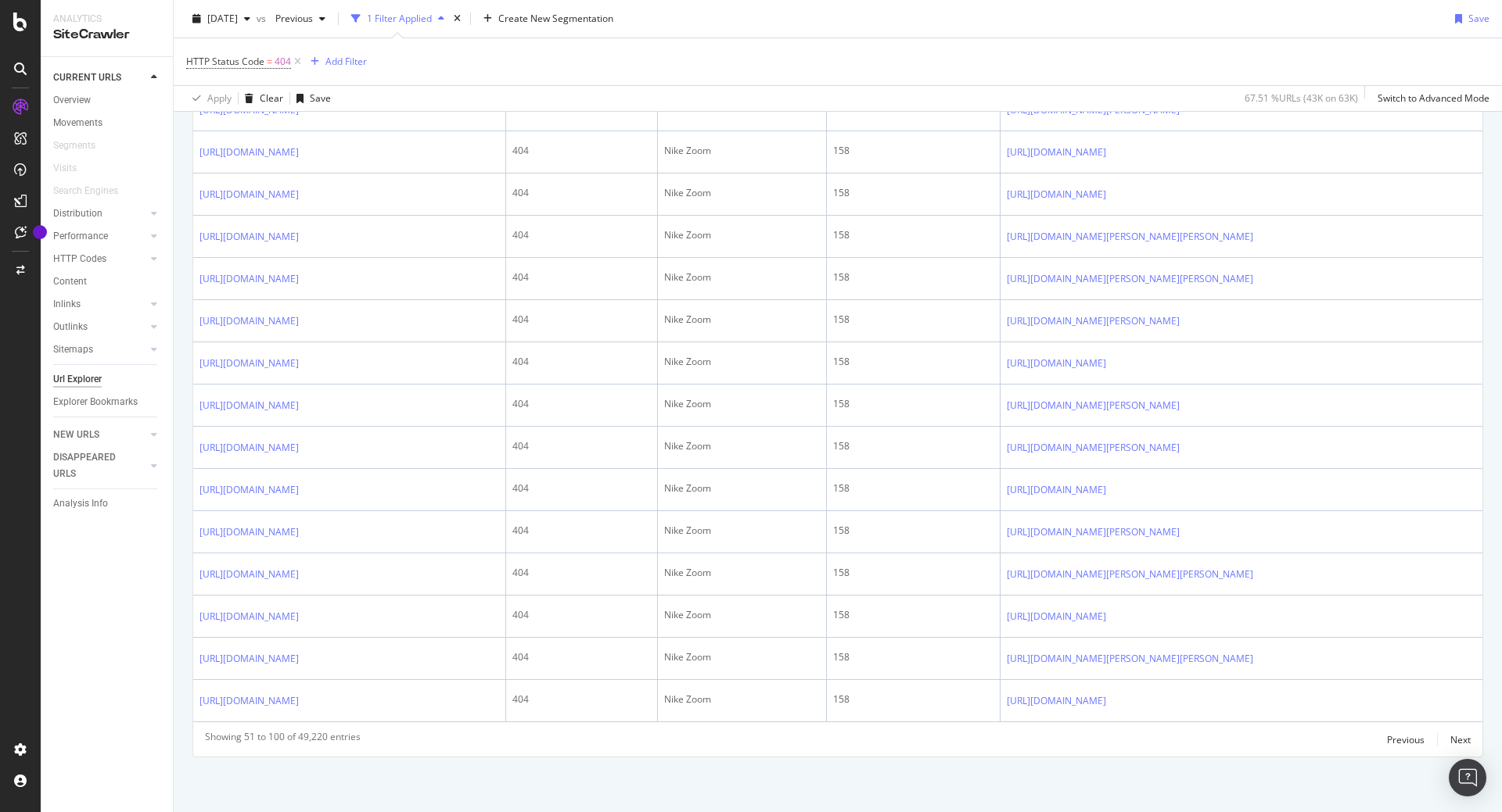
scroll to position [2377, 0]
click at [1457, 740] on div "Next" at bounding box center [1460, 740] width 20 height 13
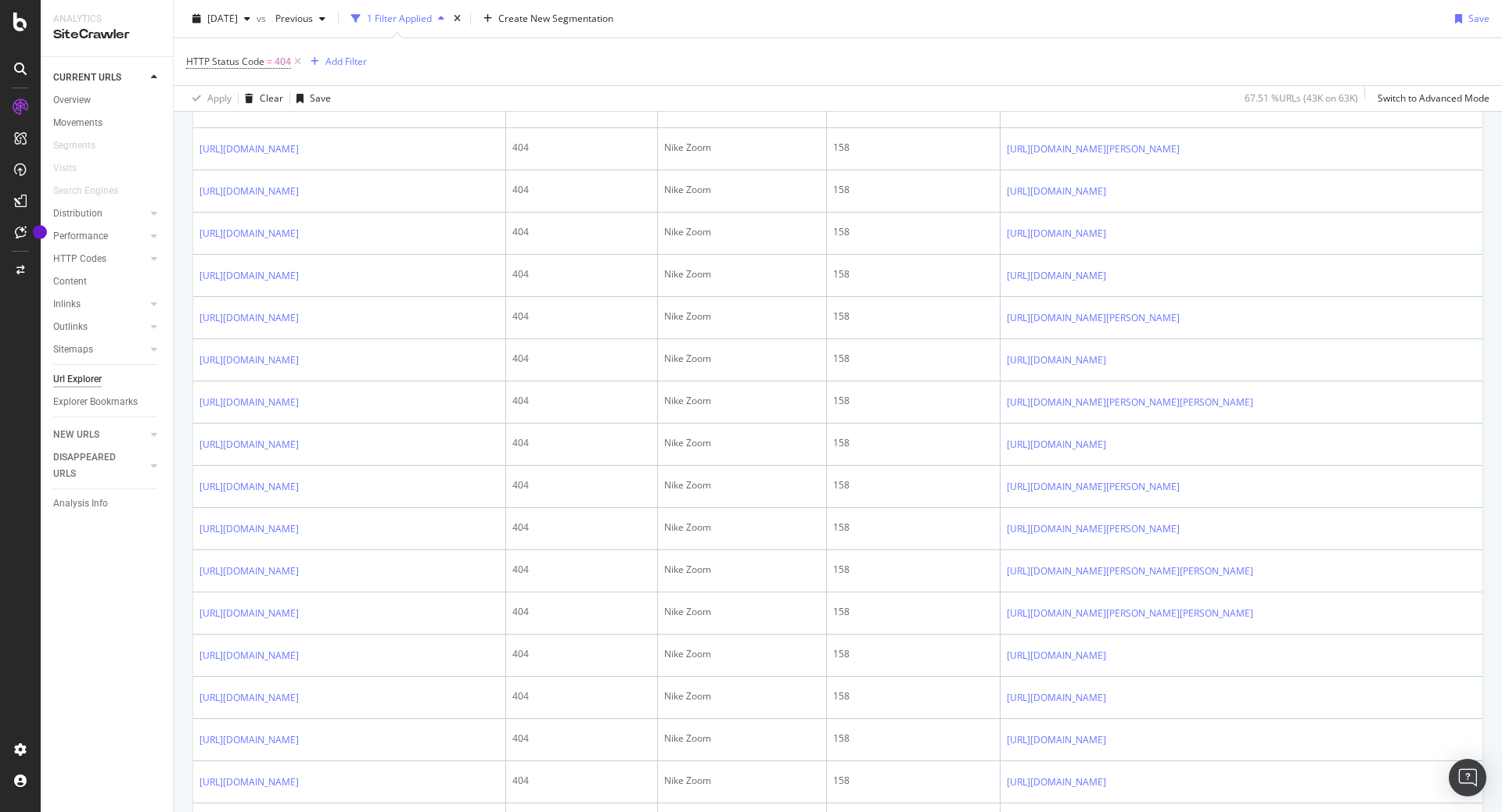
scroll to position [0, 0]
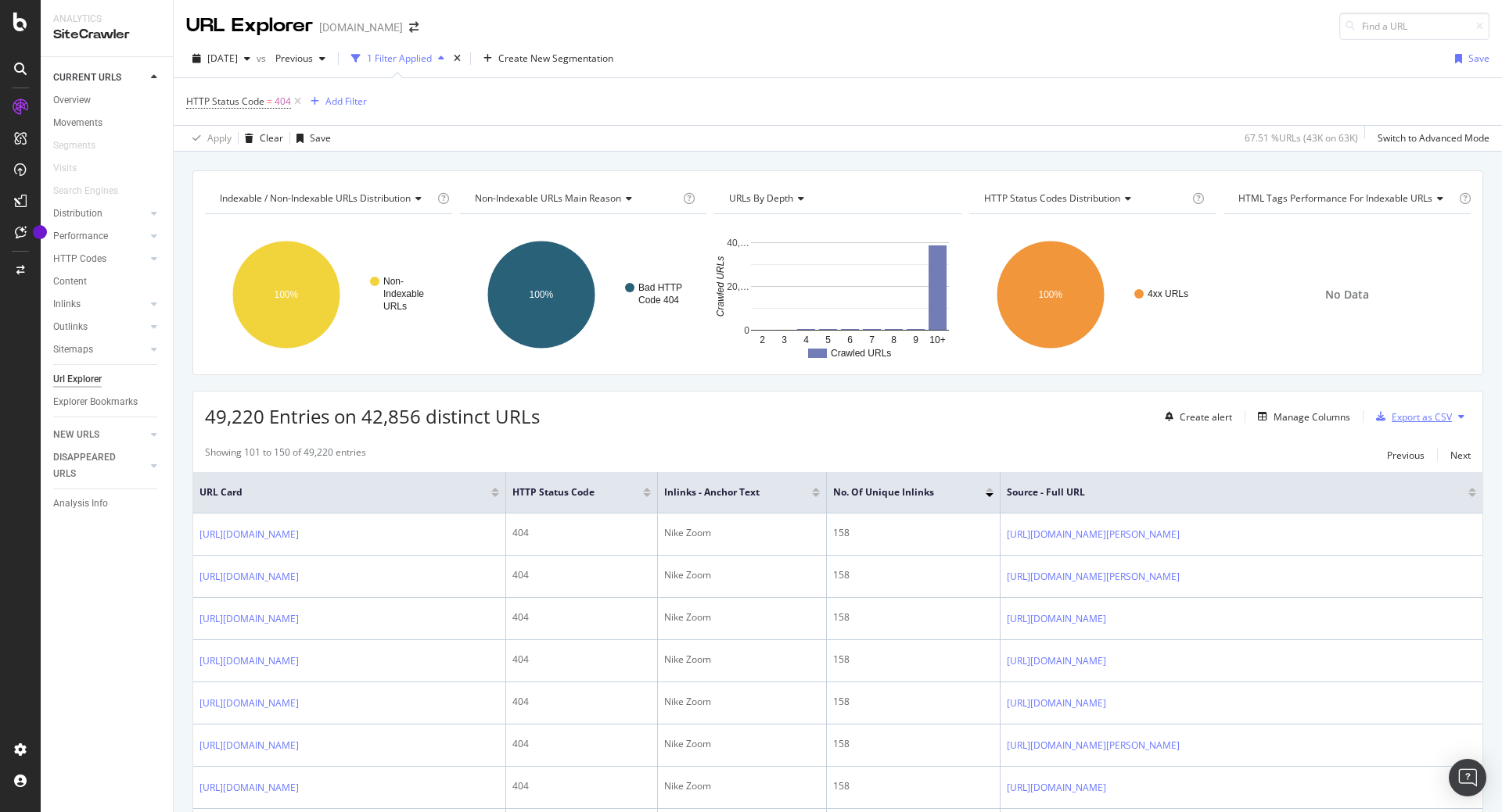
click at [1412, 418] on div "Export as CSV" at bounding box center [1421, 417] width 60 height 13
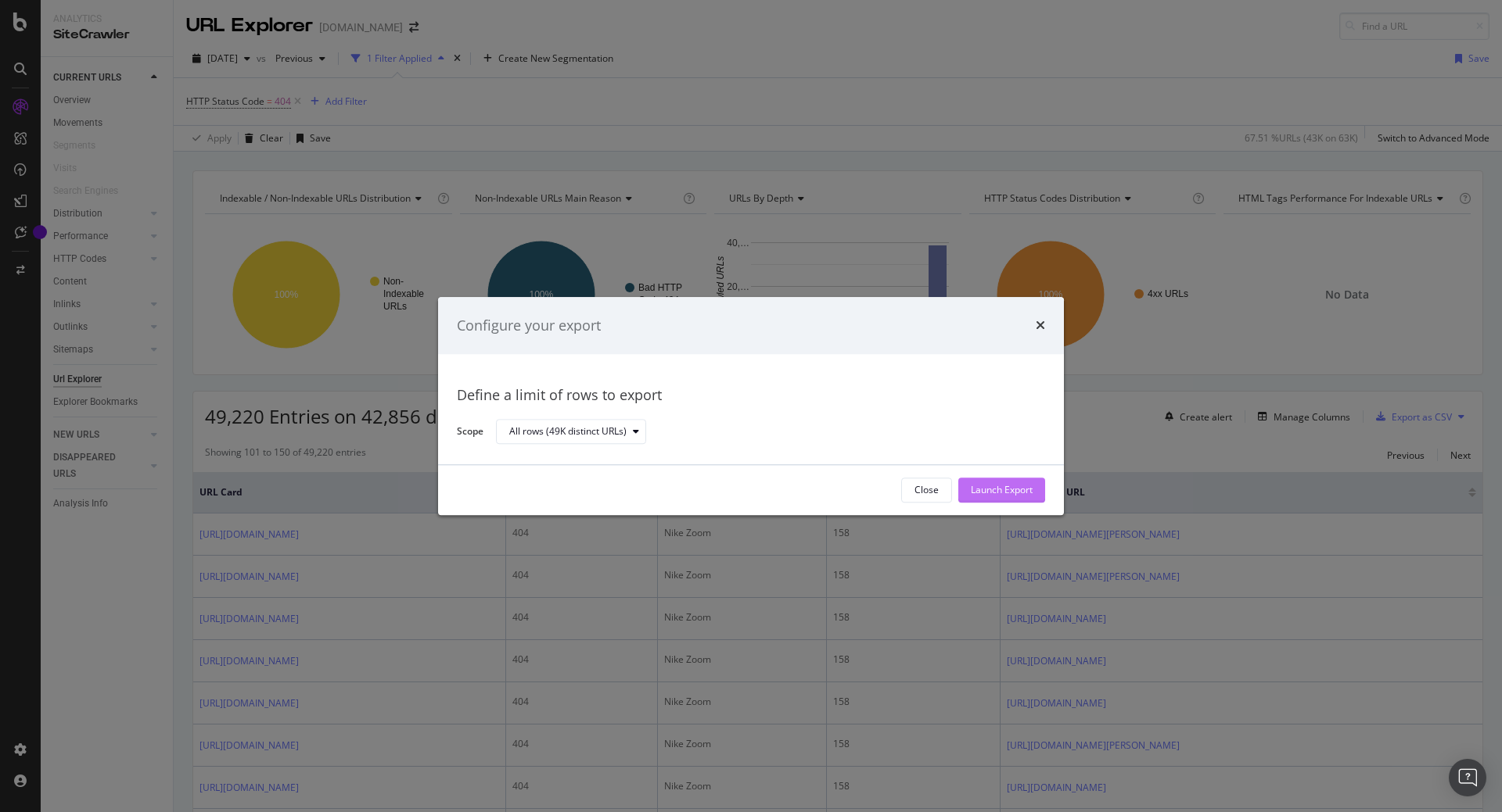
click at [990, 496] on div "Launch Export" at bounding box center [1001, 491] width 62 height 13
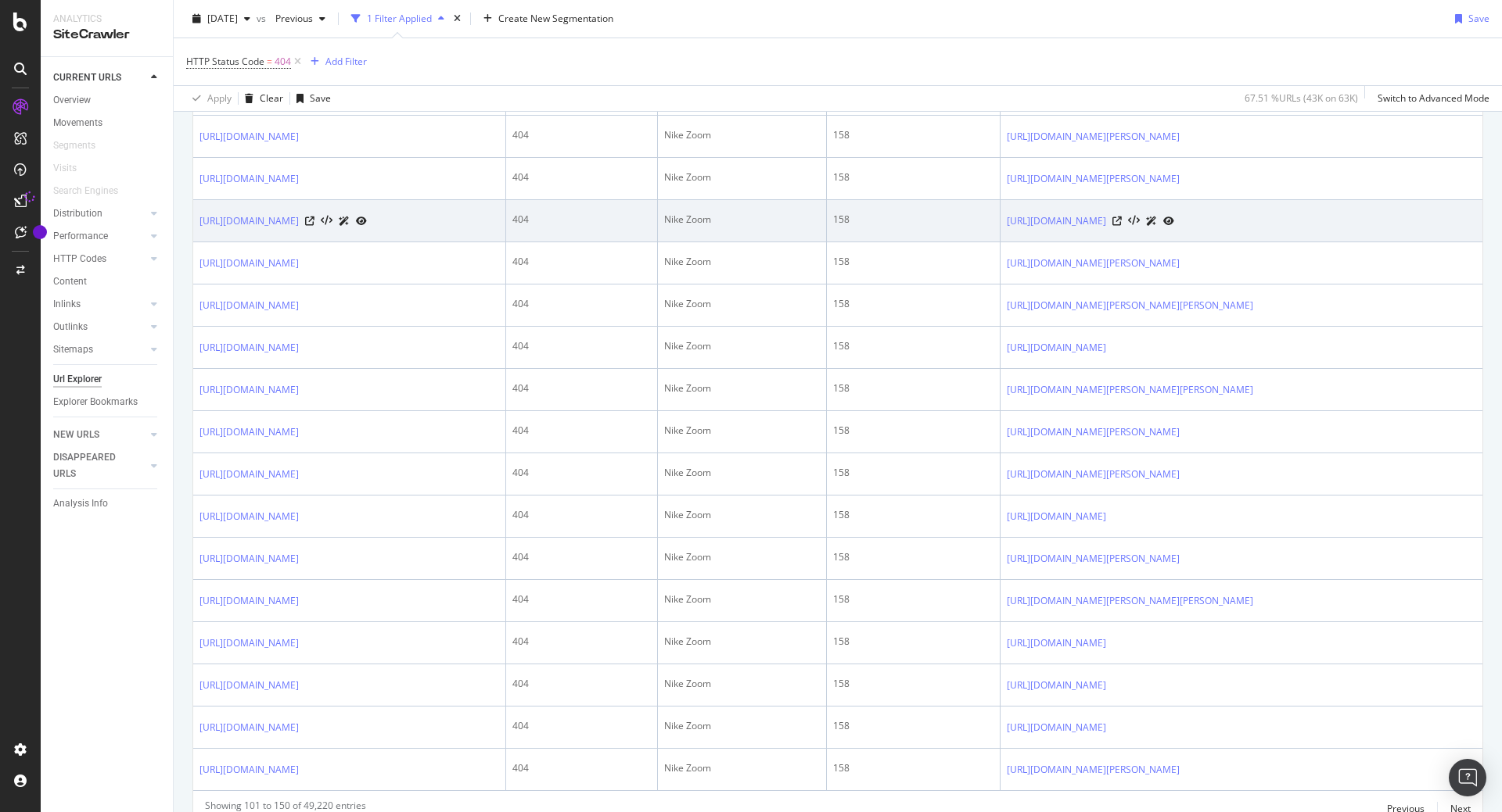
scroll to position [1829, 0]
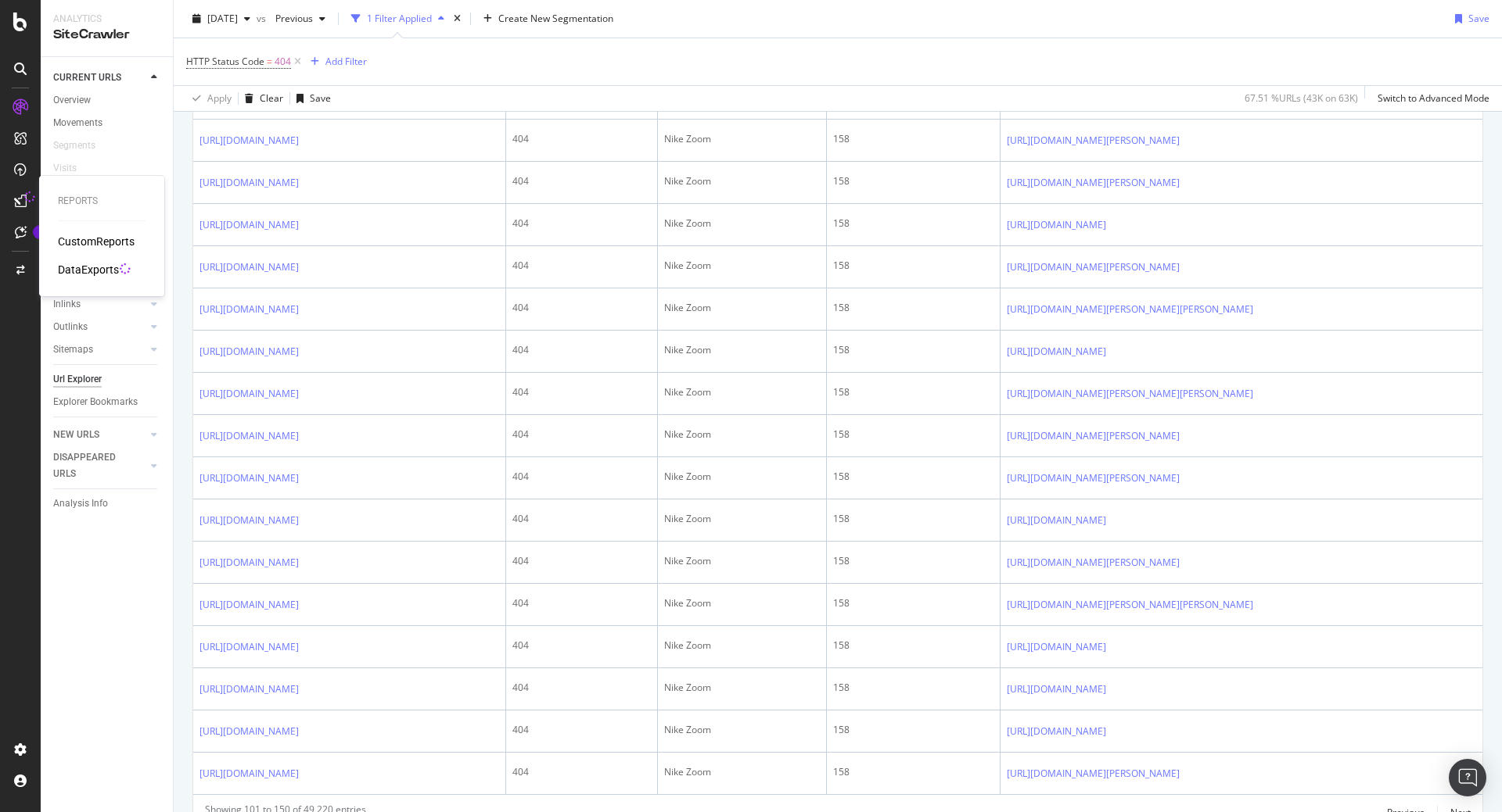
click at [90, 267] on div "DataExports" at bounding box center [88, 269] width 61 height 15
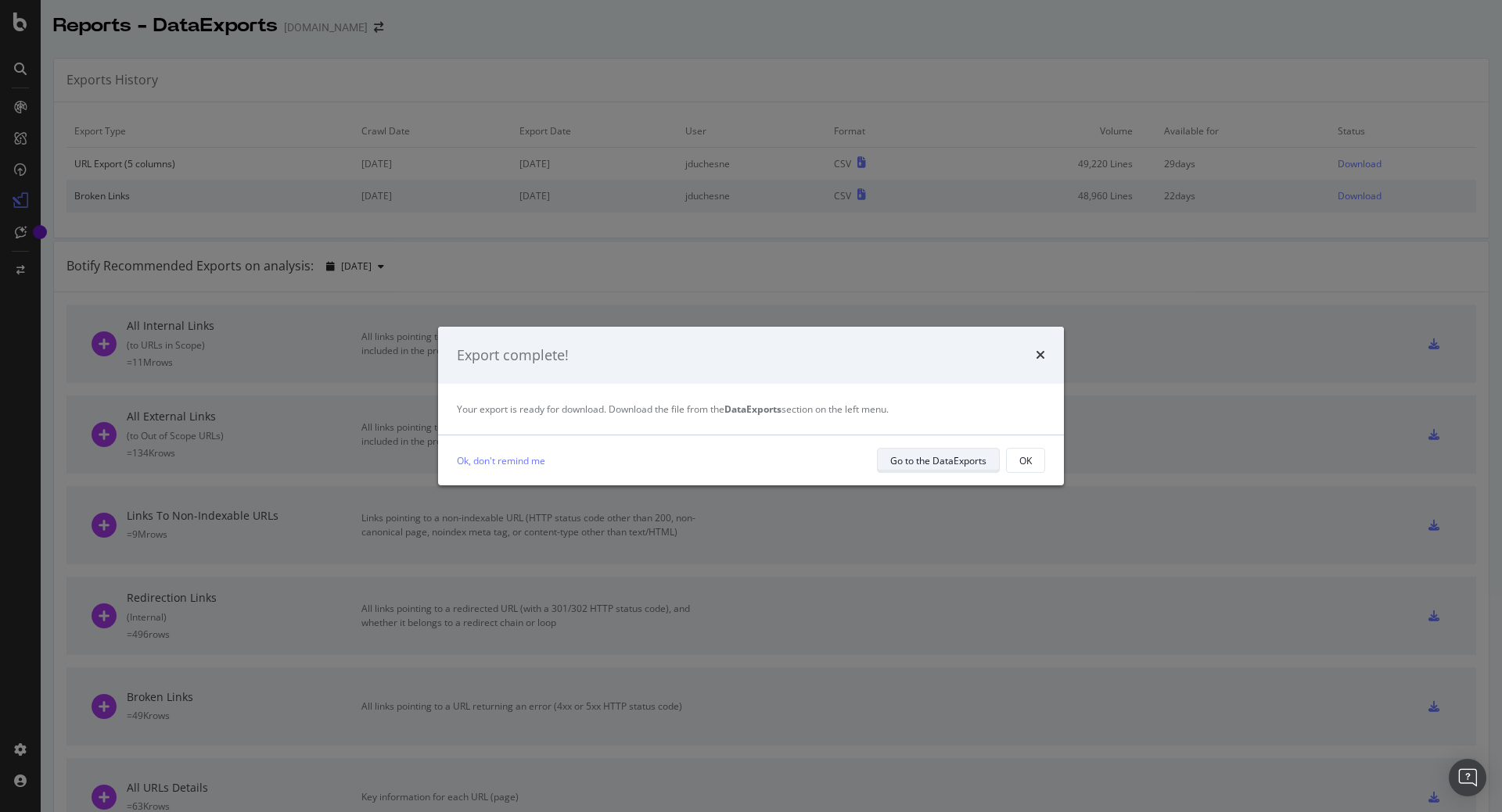
click at [964, 462] on div "Go to the DataExports" at bounding box center [938, 461] width 96 height 13
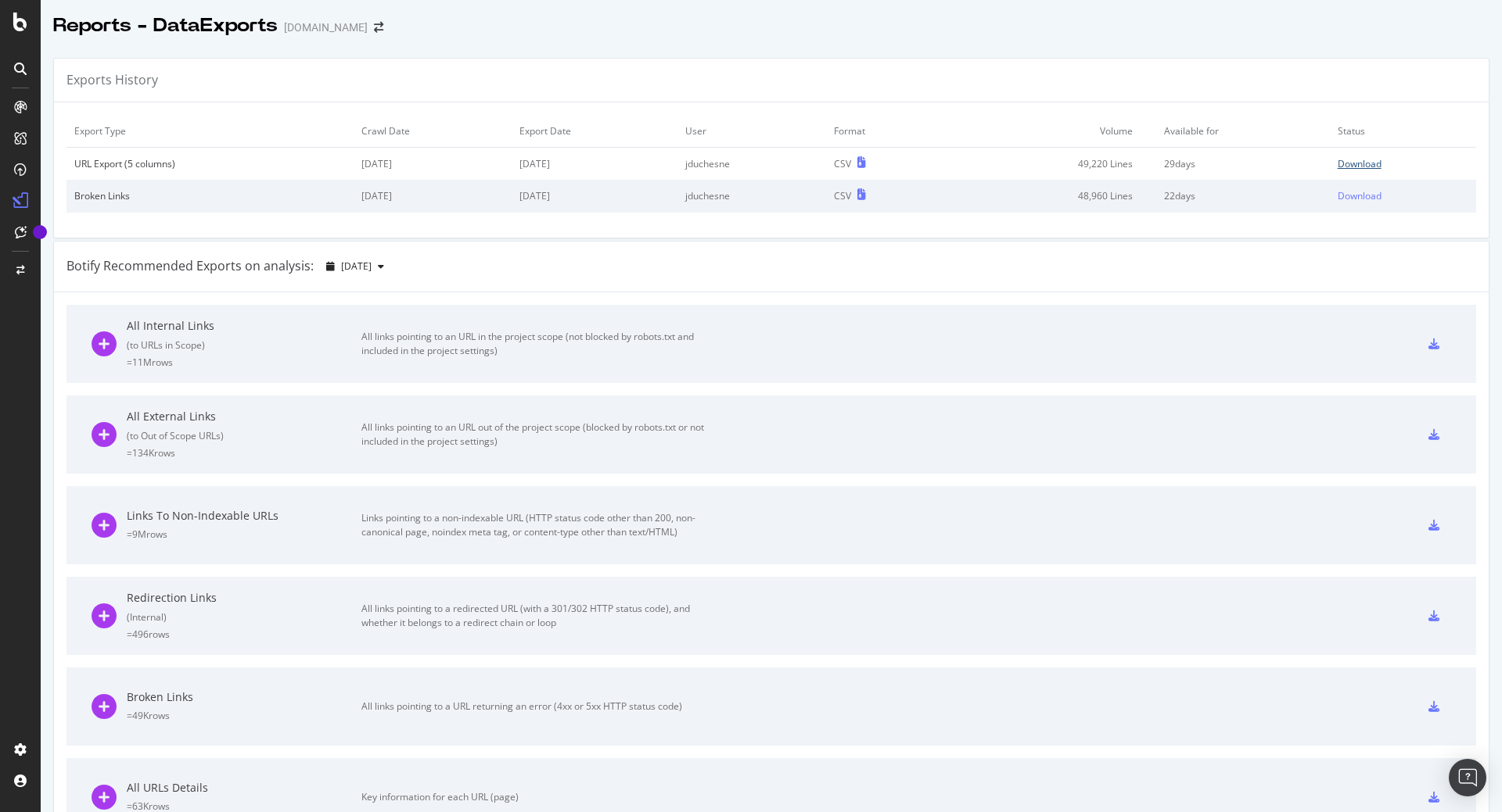
click at [1345, 164] on div "Download" at bounding box center [1360, 164] width 44 height 13
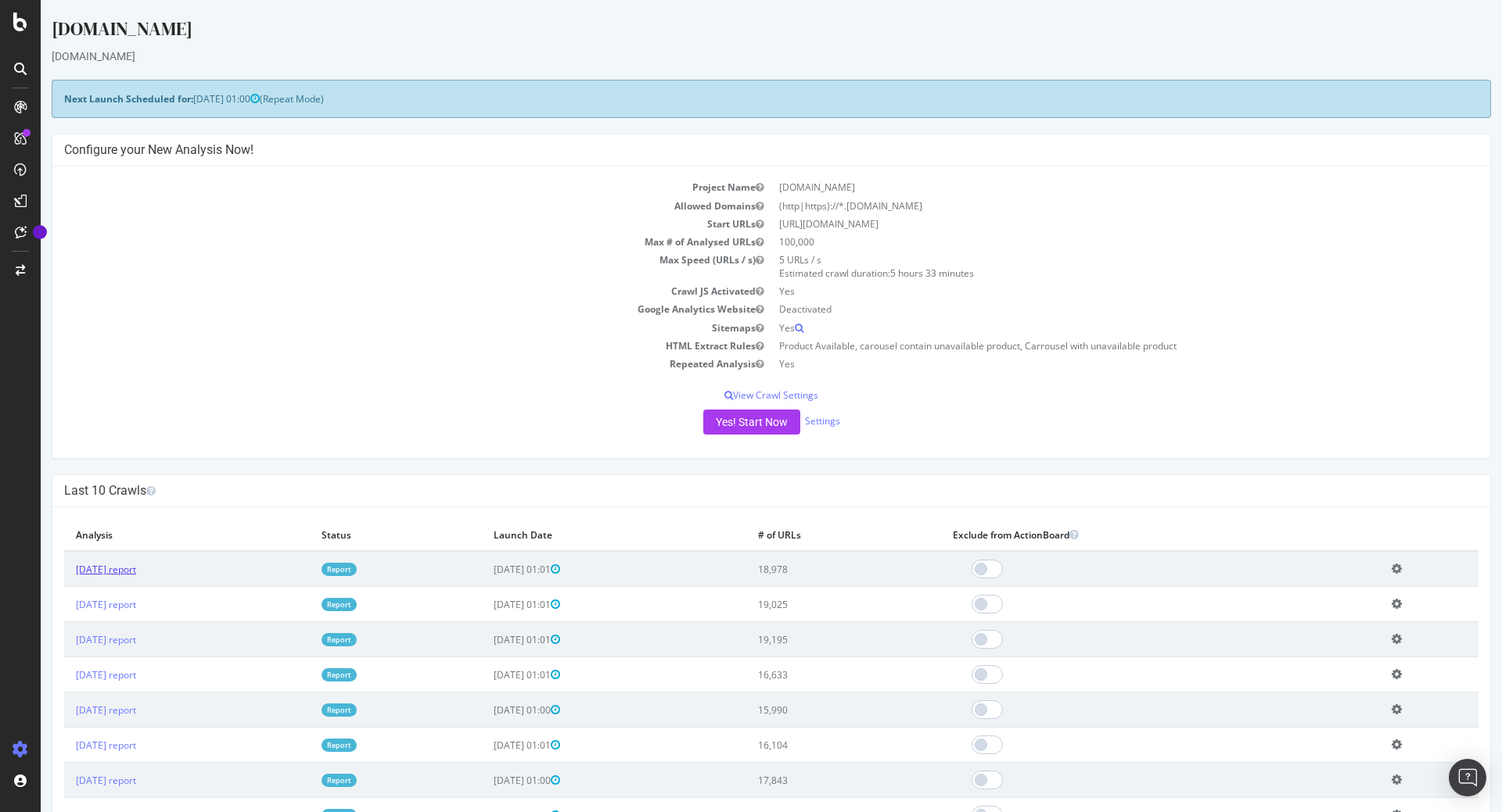
click at [136, 573] on link "[DATE] report" at bounding box center [106, 570] width 60 height 13
click at [136, 564] on link "[DATE] report" at bounding box center [106, 570] width 60 height 13
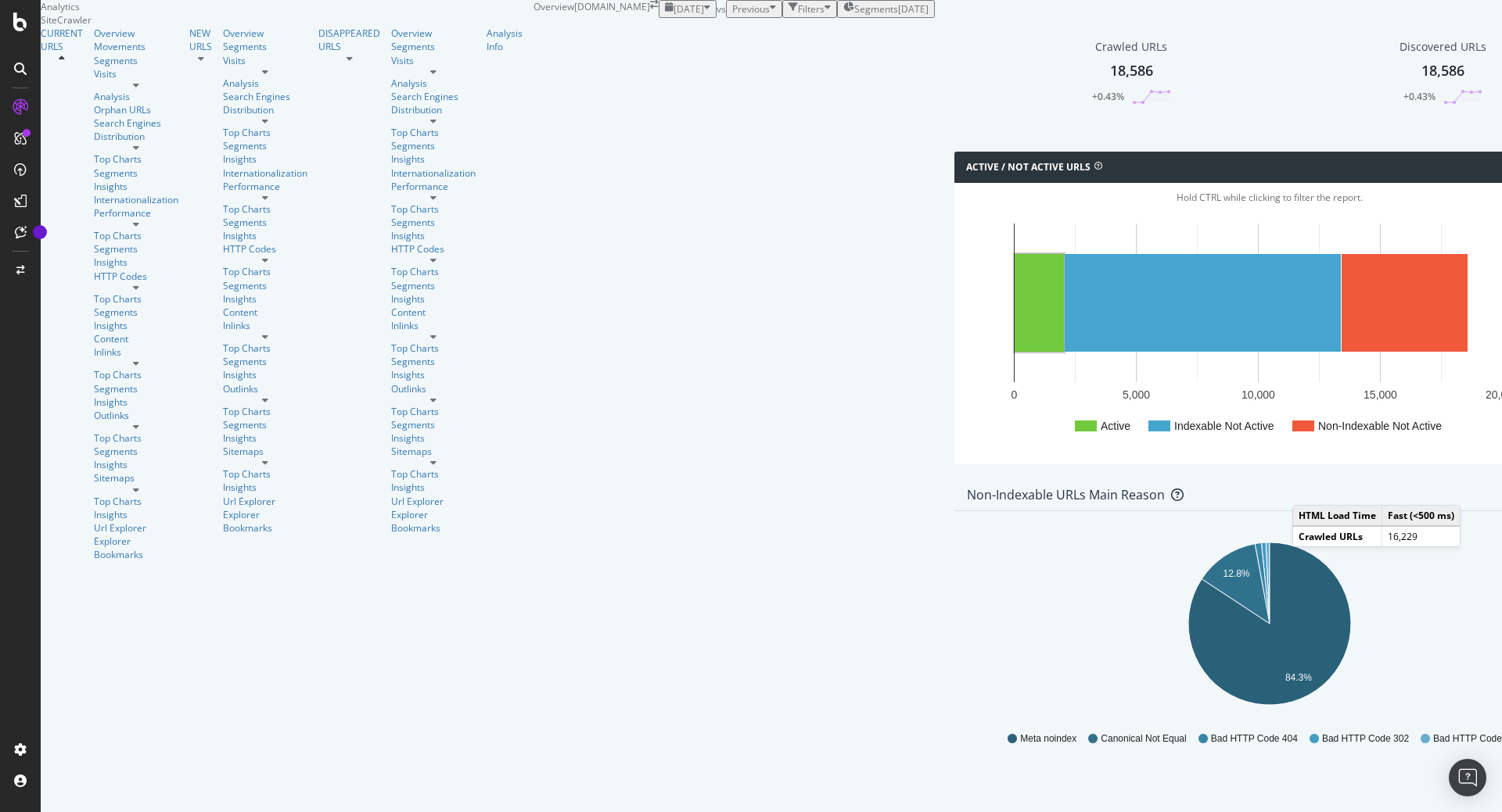
click at [704, 15] on icon "button" at bounding box center [707, 9] width 7 height 13
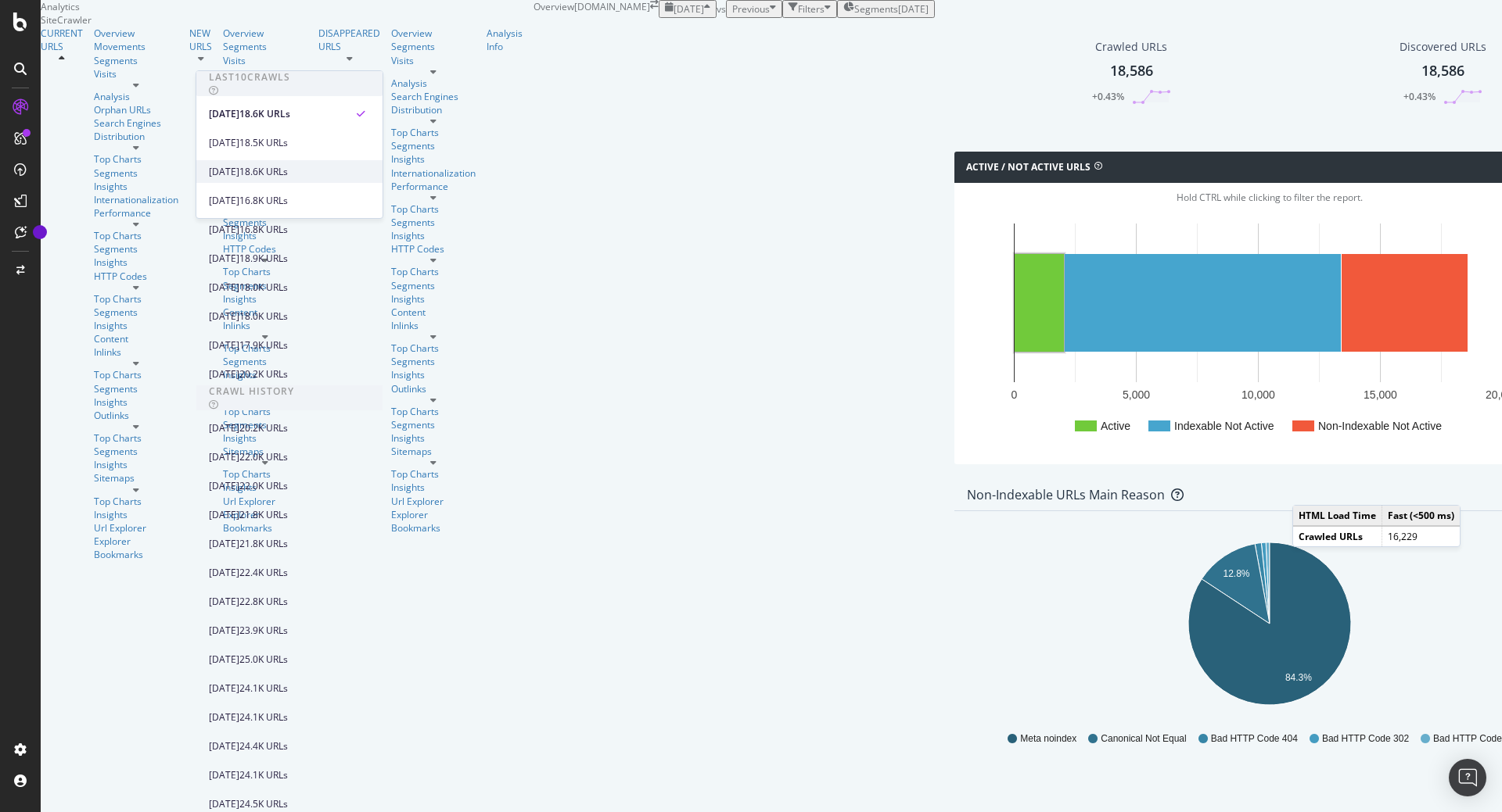
scroll to position [188, 0]
click at [239, 368] on div "2025 Jul. 10th" at bounding box center [224, 374] width 30 height 14
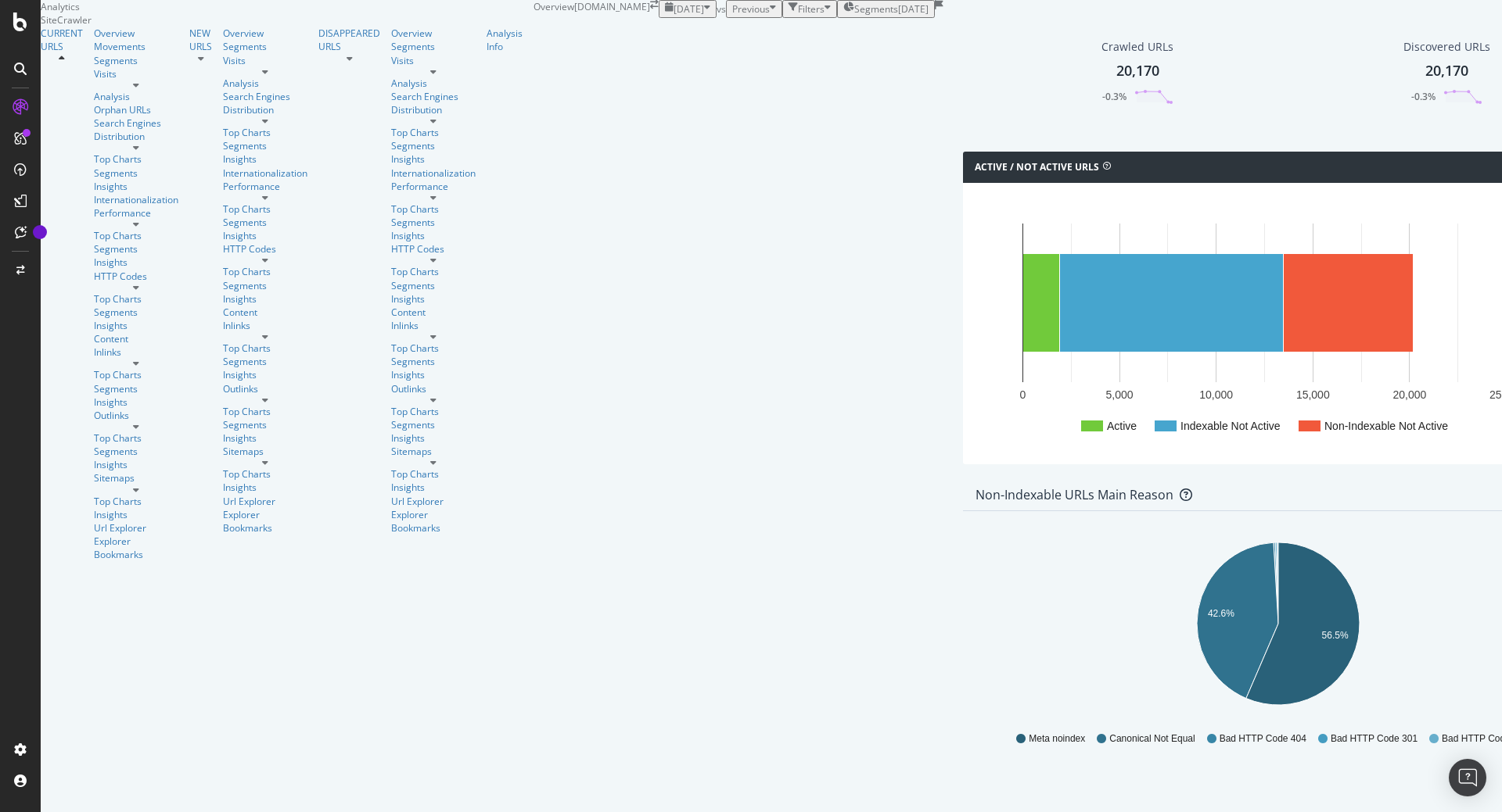
click at [704, 15] on icon "button" at bounding box center [707, 9] width 7 height 13
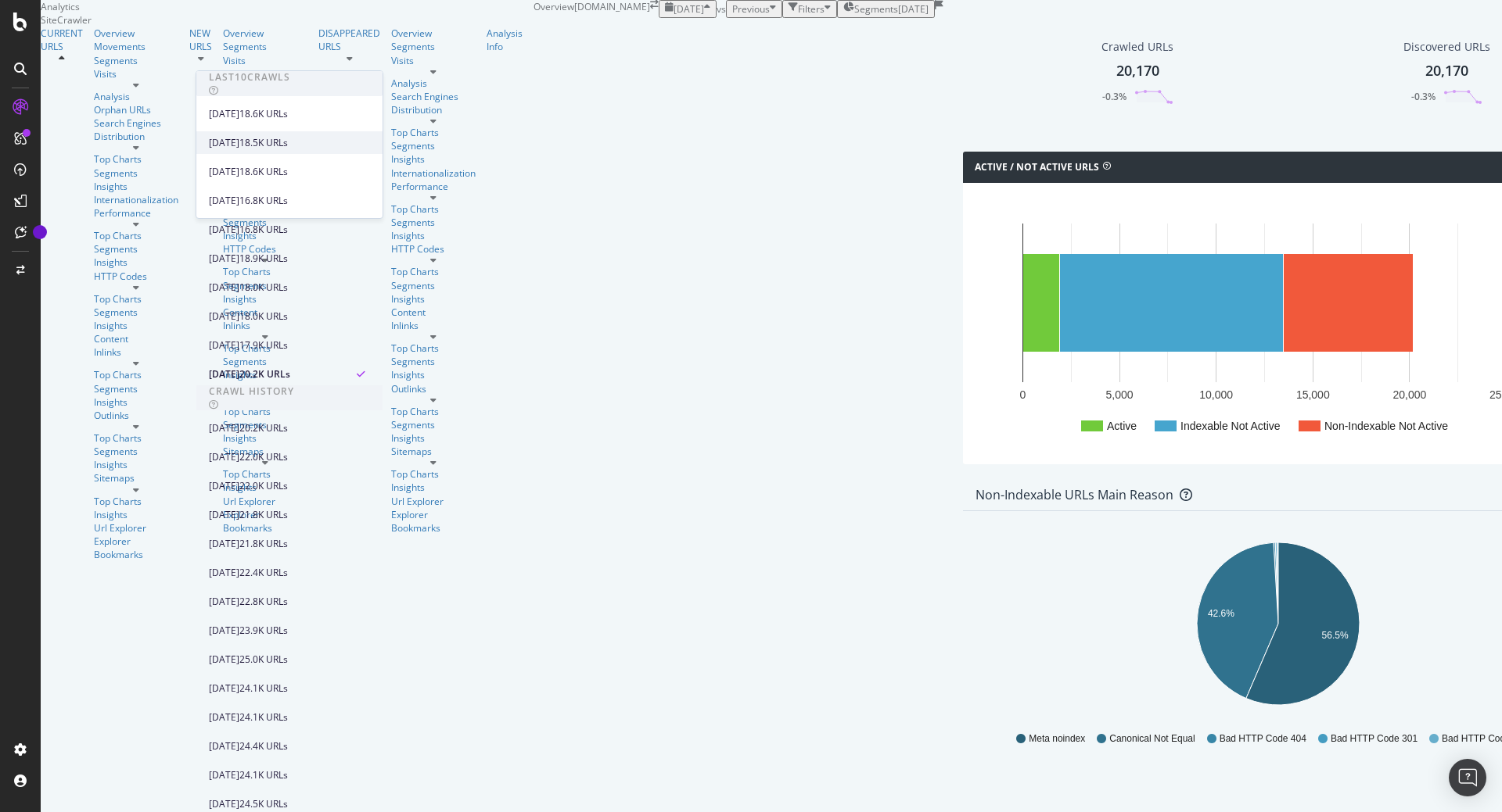
scroll to position [94, 0]
click at [288, 223] on div "2025 Aug. 14th 16.8K URLs" at bounding box center [278, 229] width 139 height 14
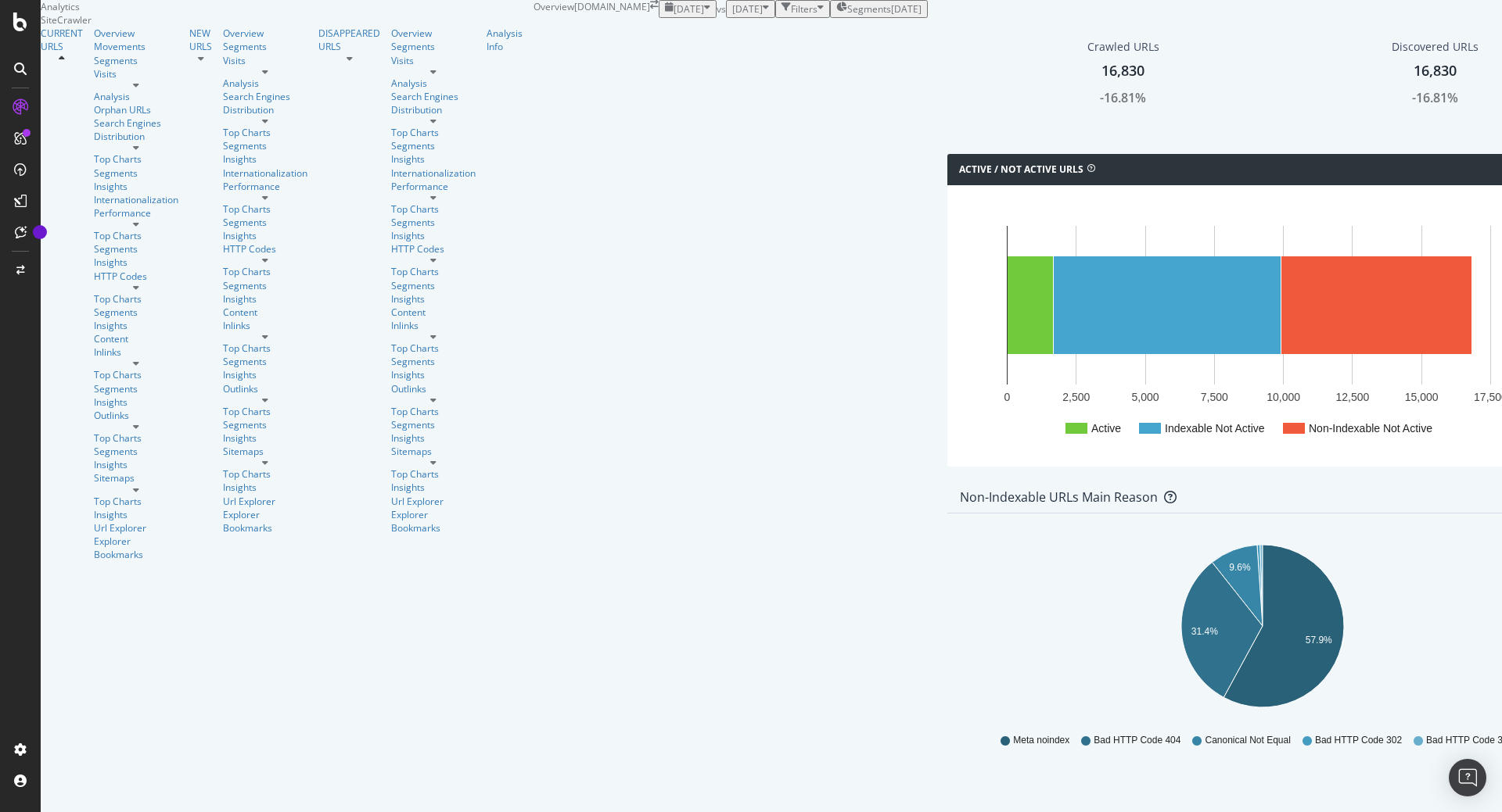
click at [704, 15] on div "button" at bounding box center [707, 9] width 7 height 13
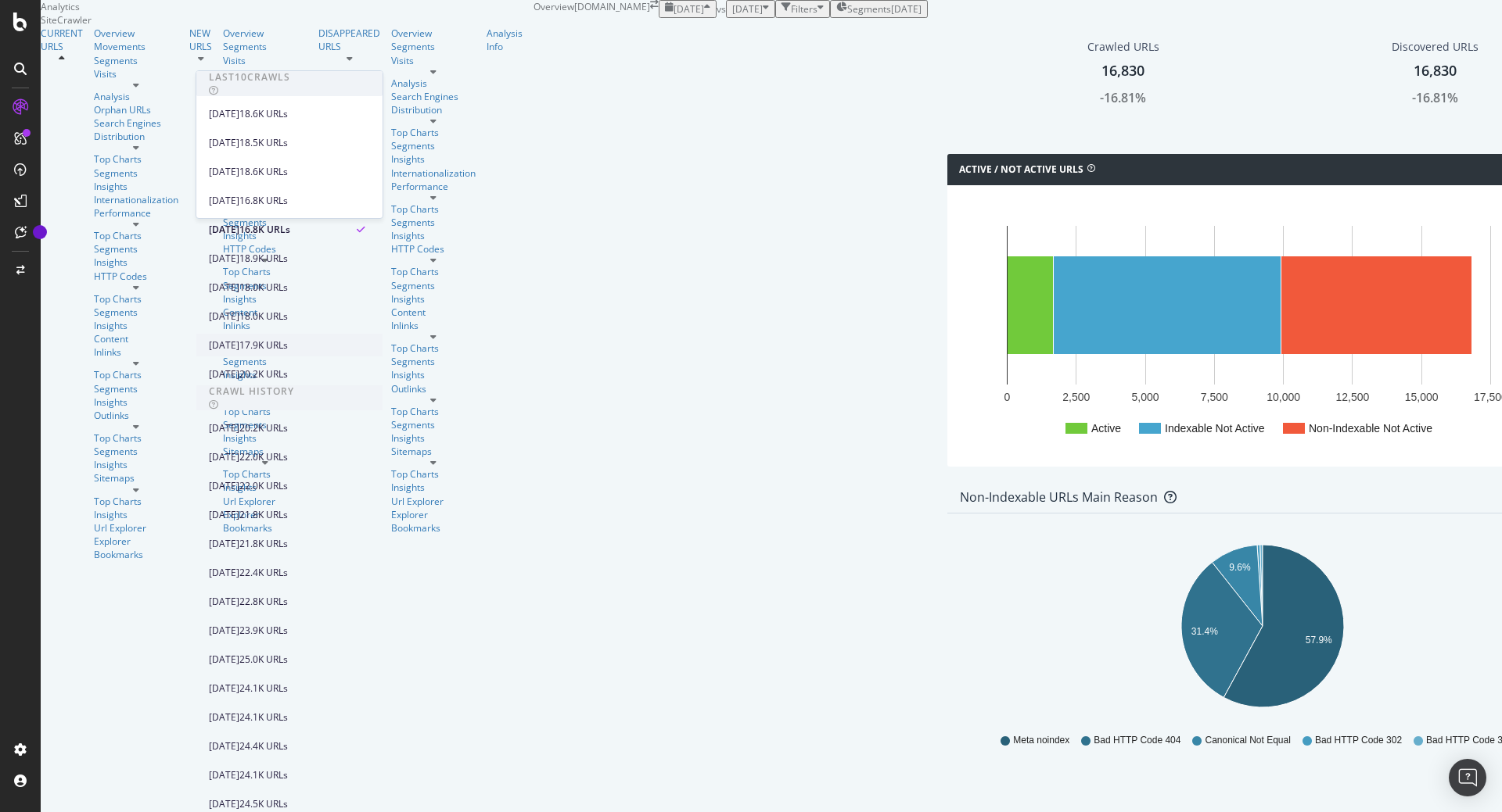
click at [282, 162] on div "2025 Aug. 28th 18.6K URLs" at bounding box center [289, 172] width 186 height 23
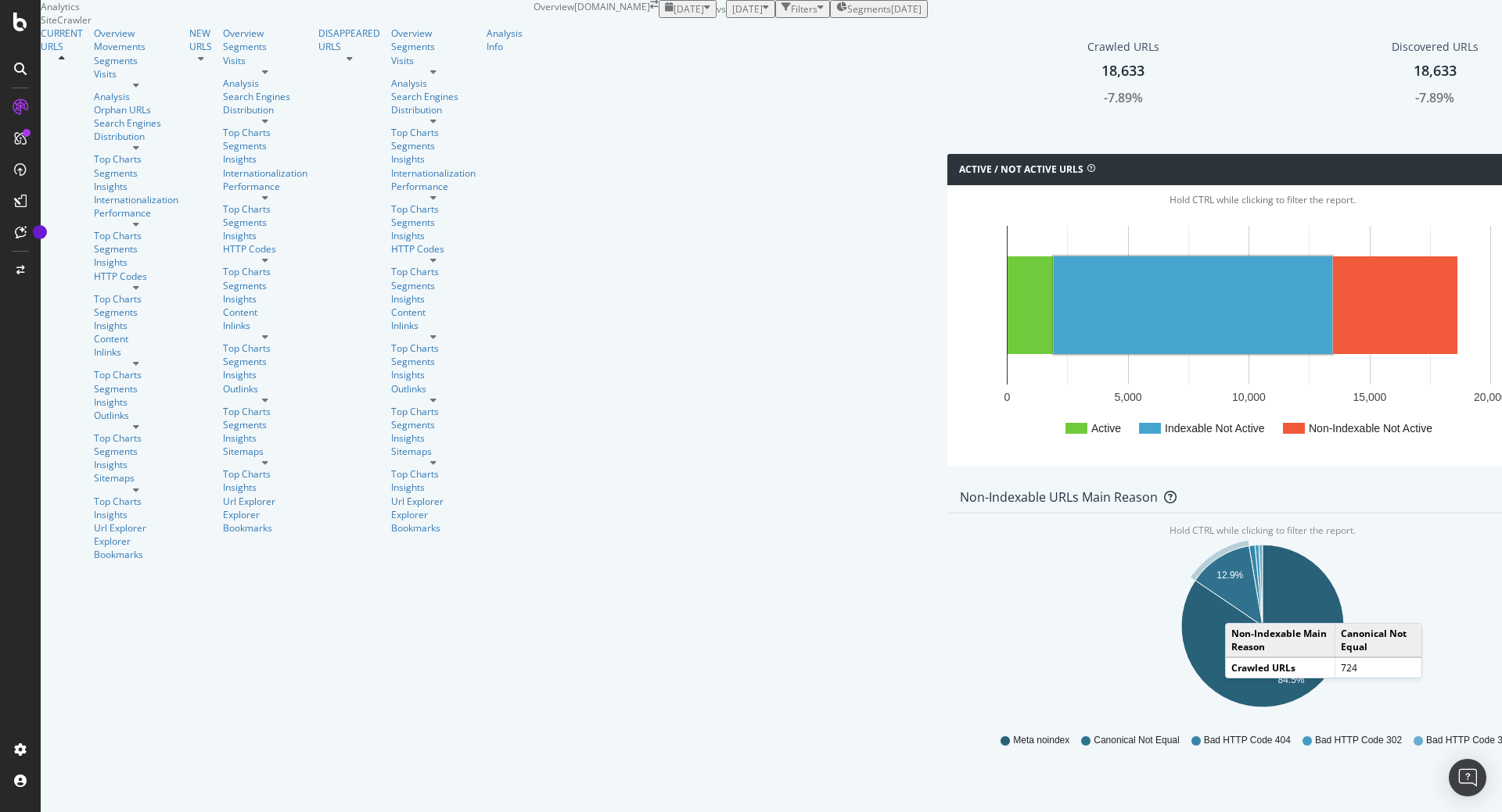
click at [704, 15] on icon "button" at bounding box center [707, 9] width 7 height 13
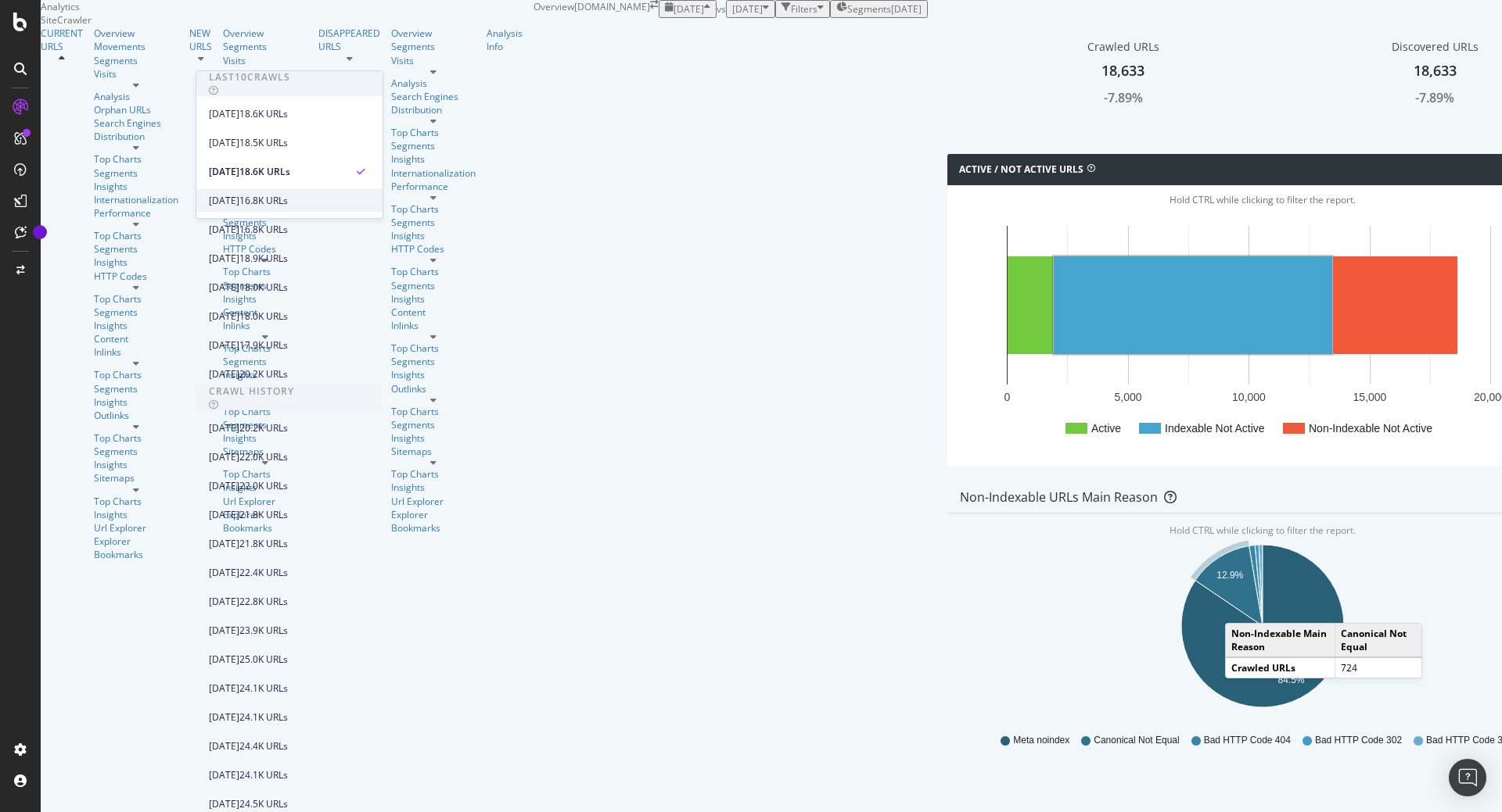
click at [287, 194] on div "2025 Aug. 21st 16.8K URLs" at bounding box center [278, 200] width 139 height 14
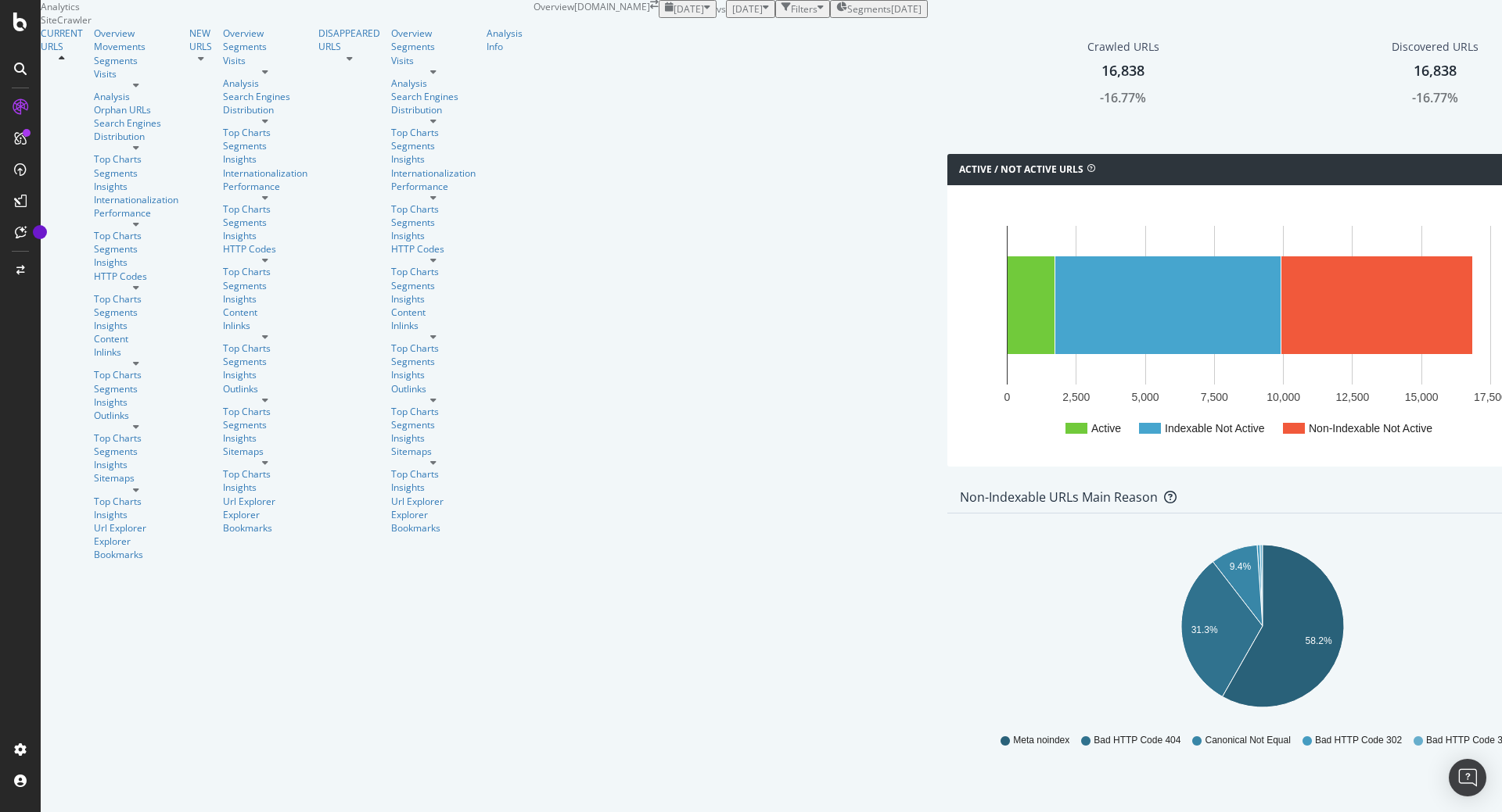
click at [704, 15] on icon "button" at bounding box center [707, 9] width 7 height 13
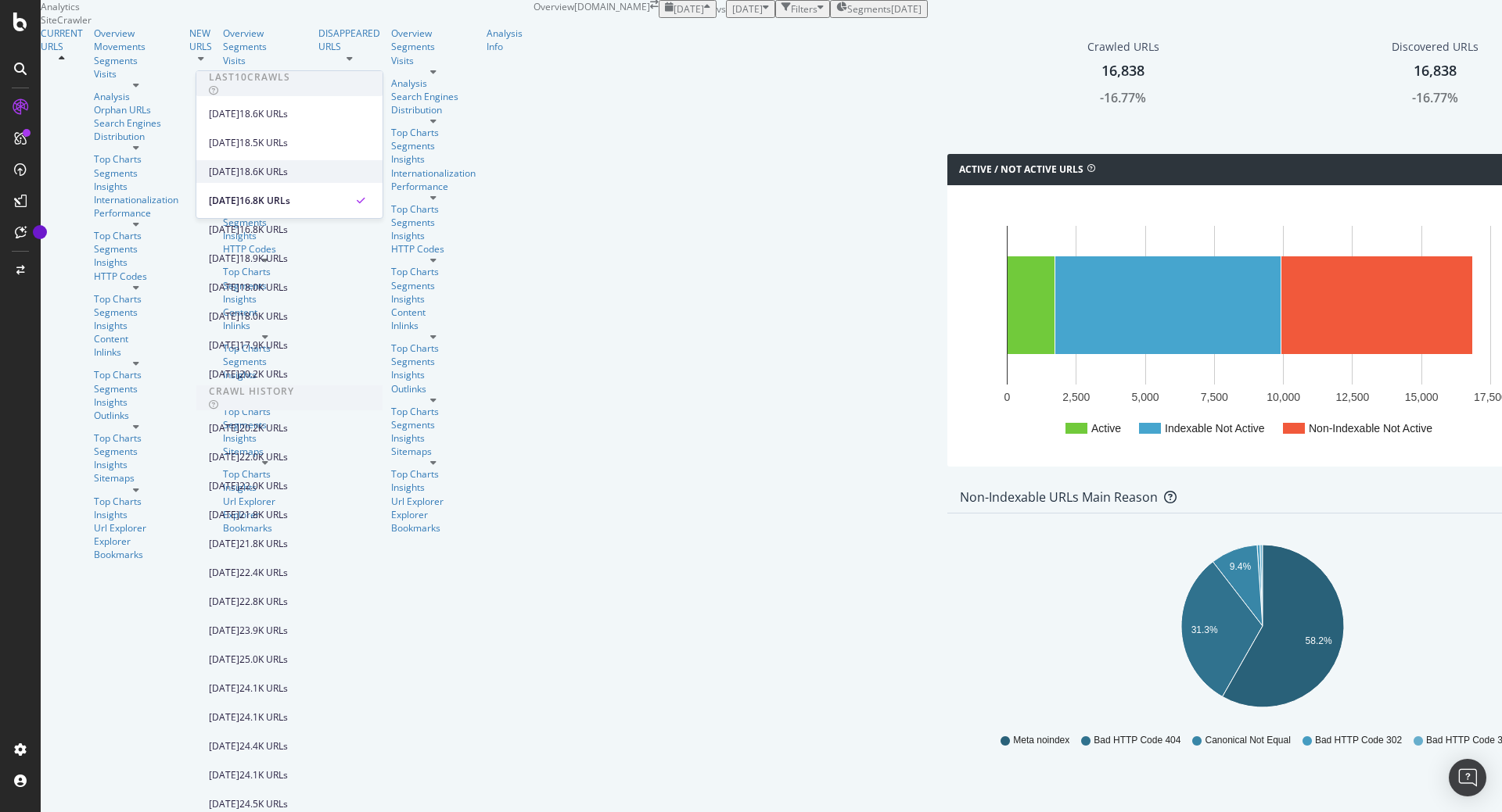
click at [239, 172] on div "2025 Aug. 28th" at bounding box center [224, 172] width 30 height 14
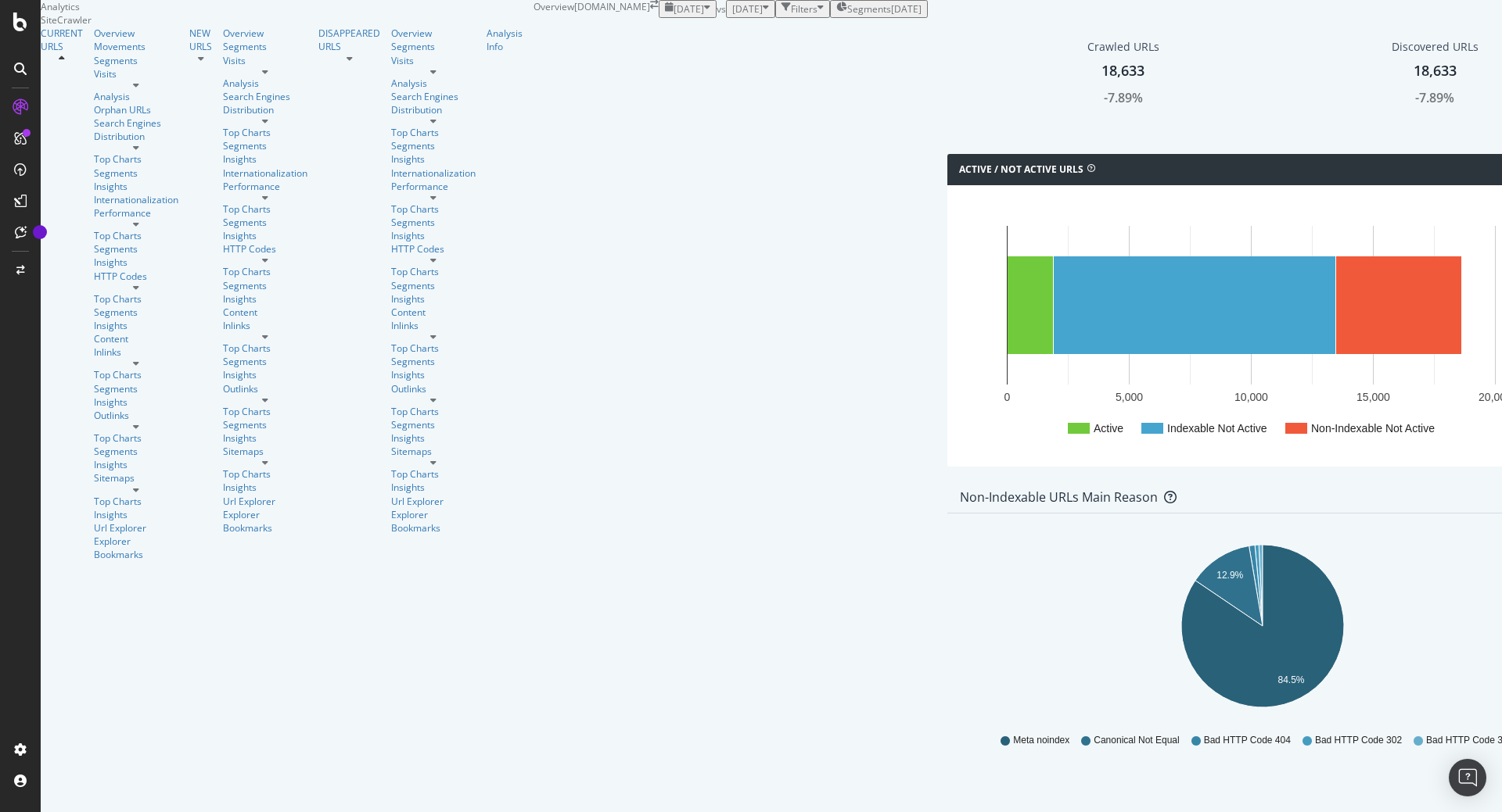
click at [704, 15] on icon "button" at bounding box center [707, 9] width 7 height 13
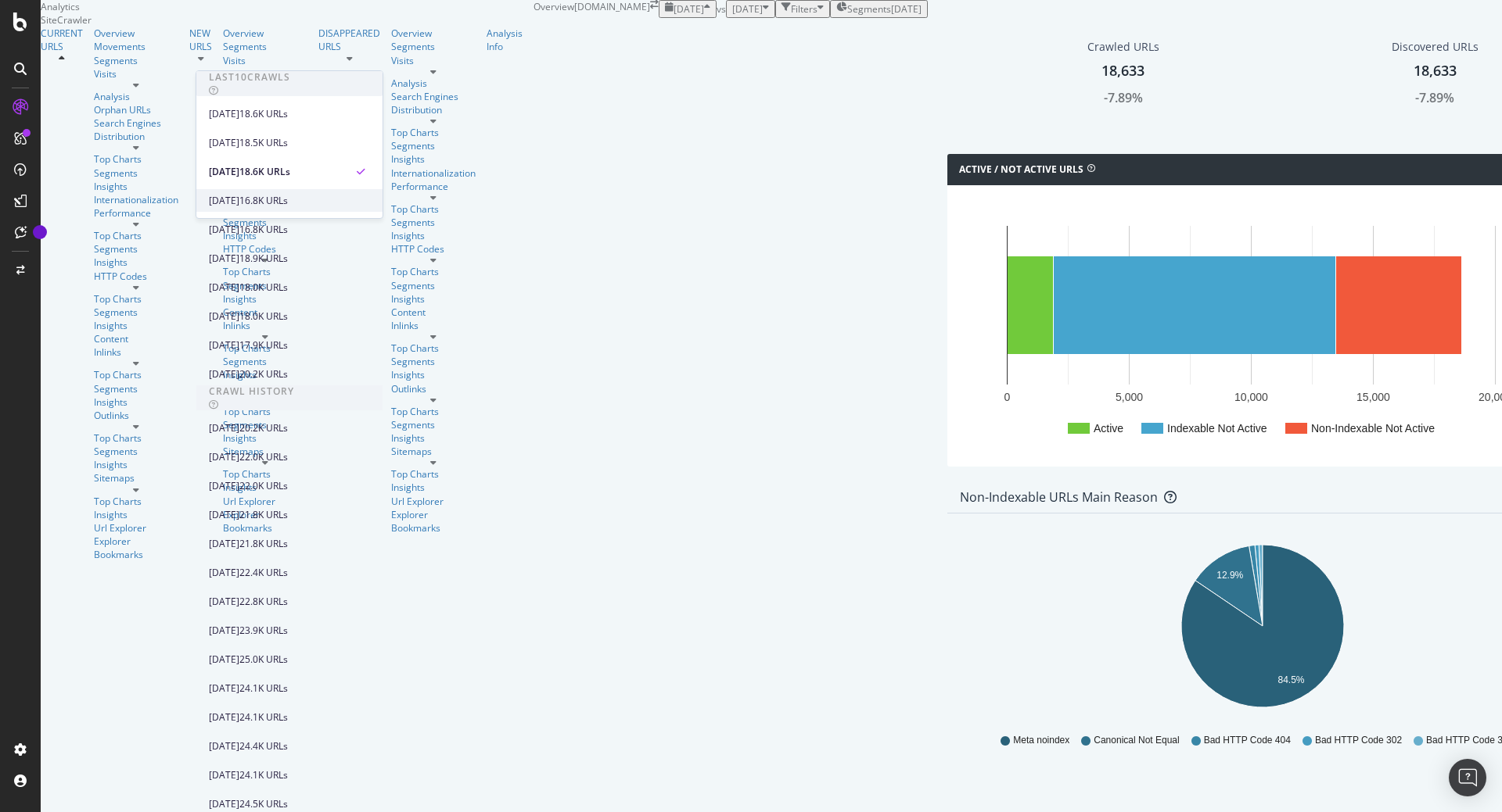
click at [239, 199] on div "2025 Aug. 21st" at bounding box center [224, 200] width 30 height 14
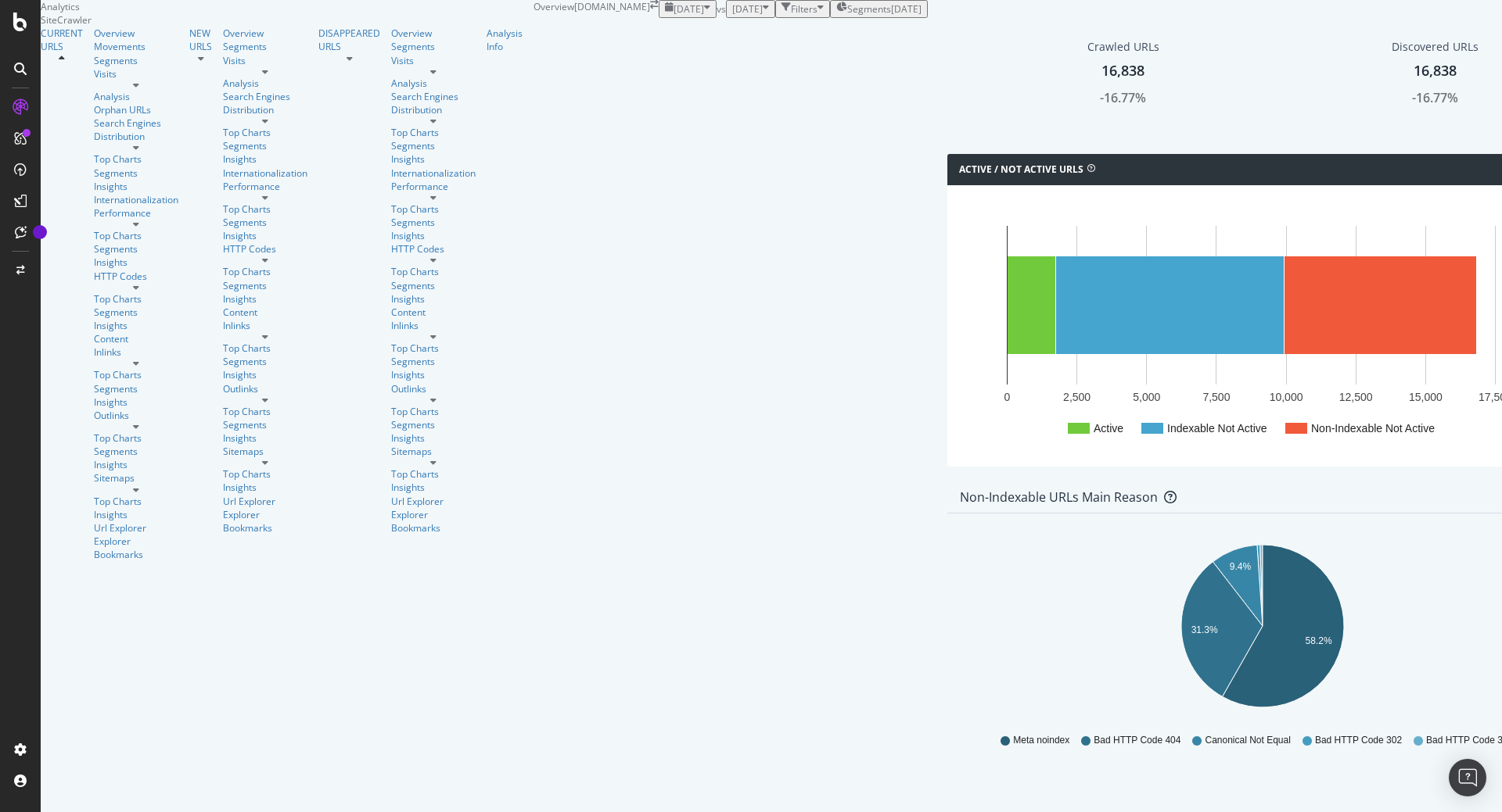
click at [665, 15] on div "2025 Aug. 21st" at bounding box center [688, 9] width 46 height 13
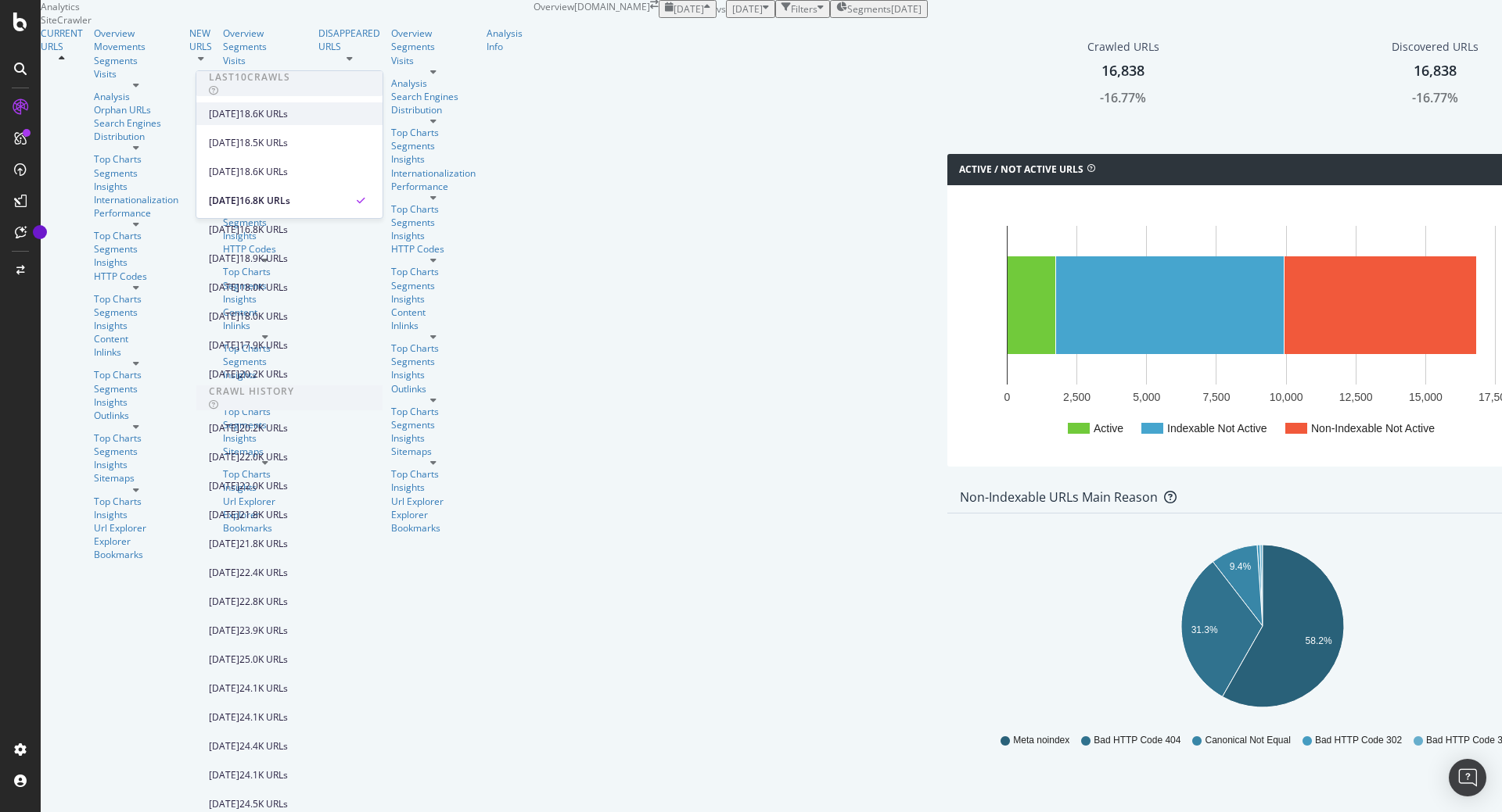
click at [239, 116] on div "2025 Sep. 11th" at bounding box center [224, 114] width 30 height 14
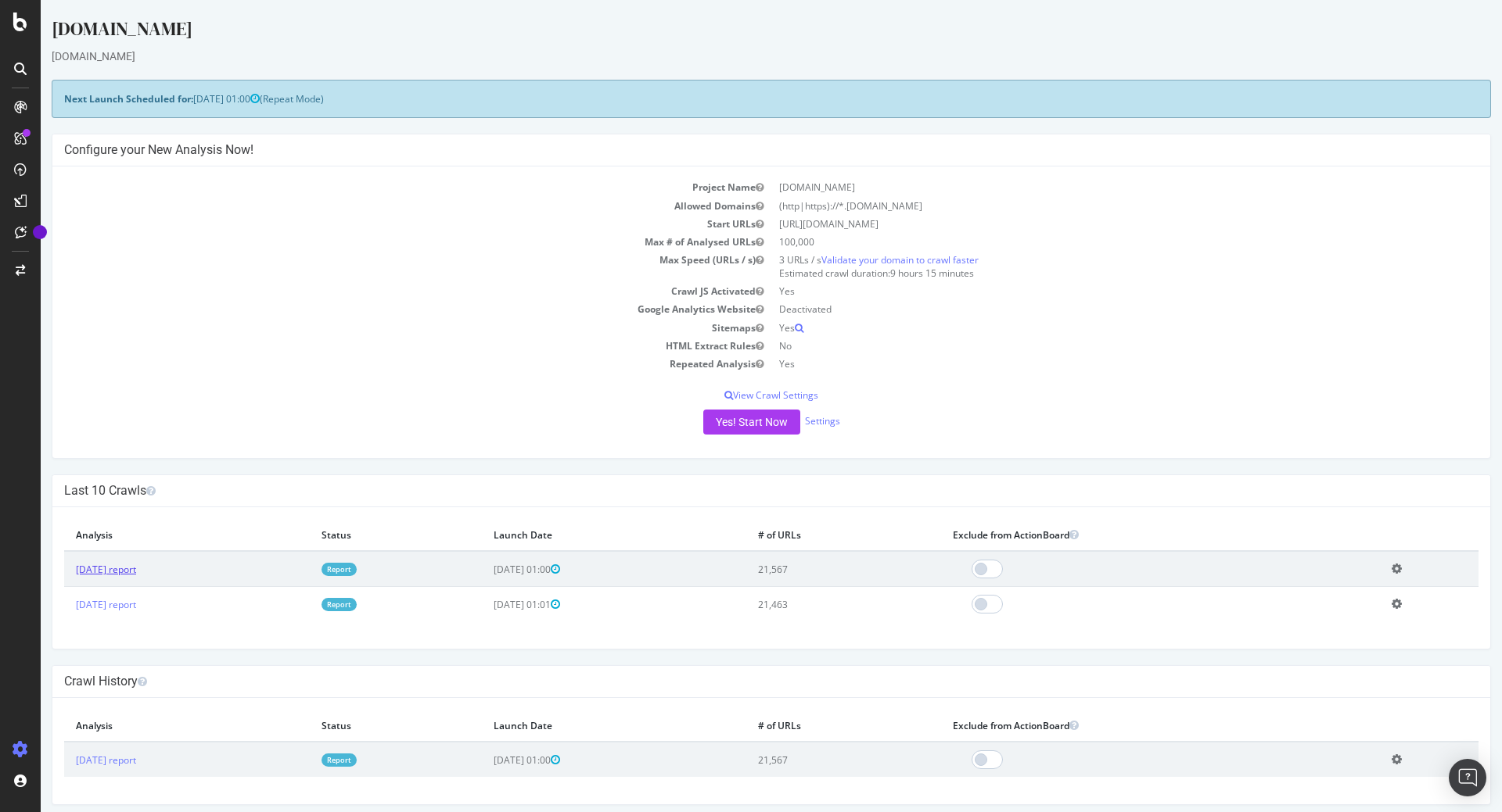
click at [122, 568] on link "[DATE] report" at bounding box center [106, 570] width 60 height 13
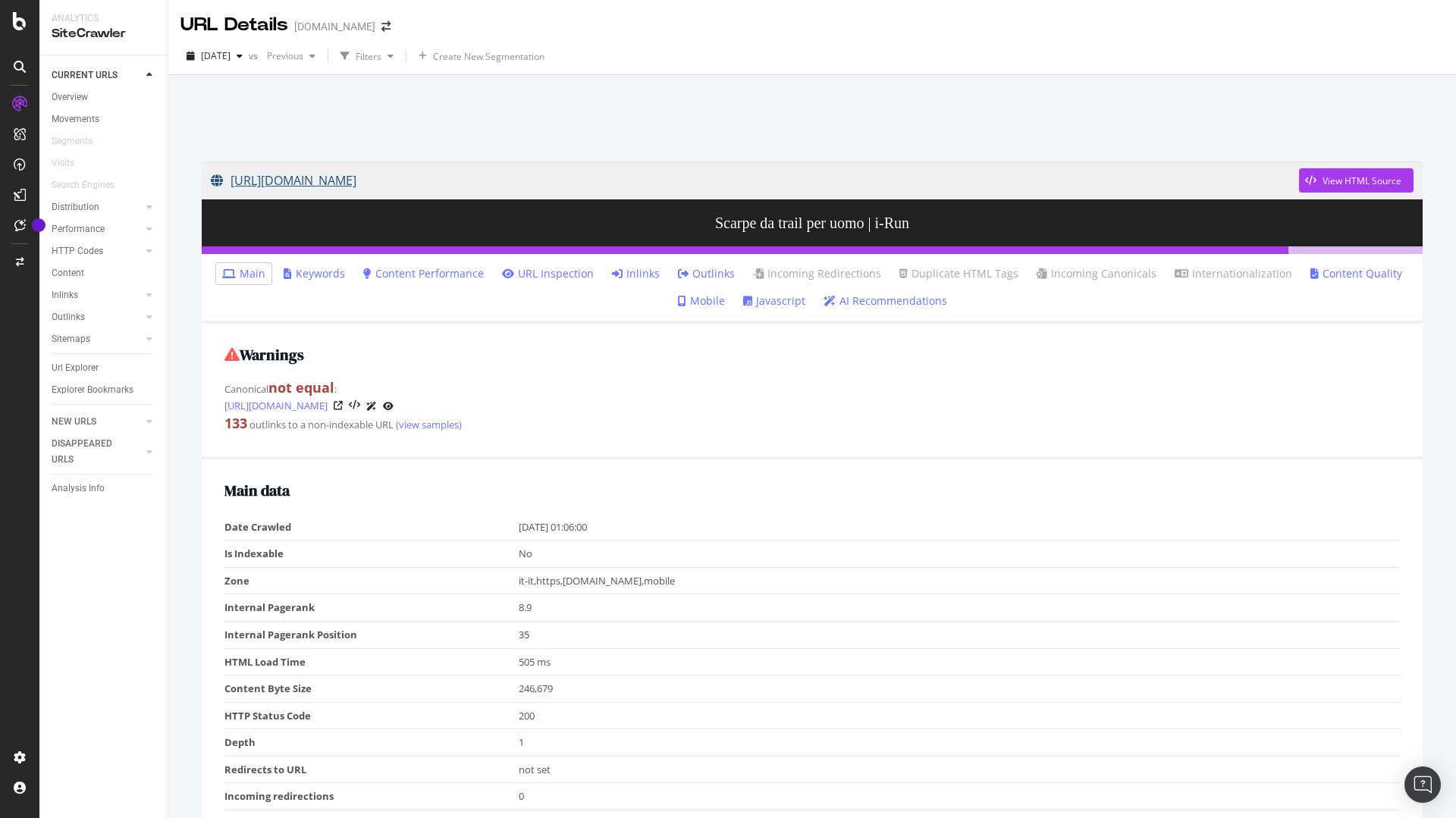
click at [410, 179] on link "https://www.i-run.it/uomo/trail/scarpe/" at bounding box center [754, 181] width 1088 height 38
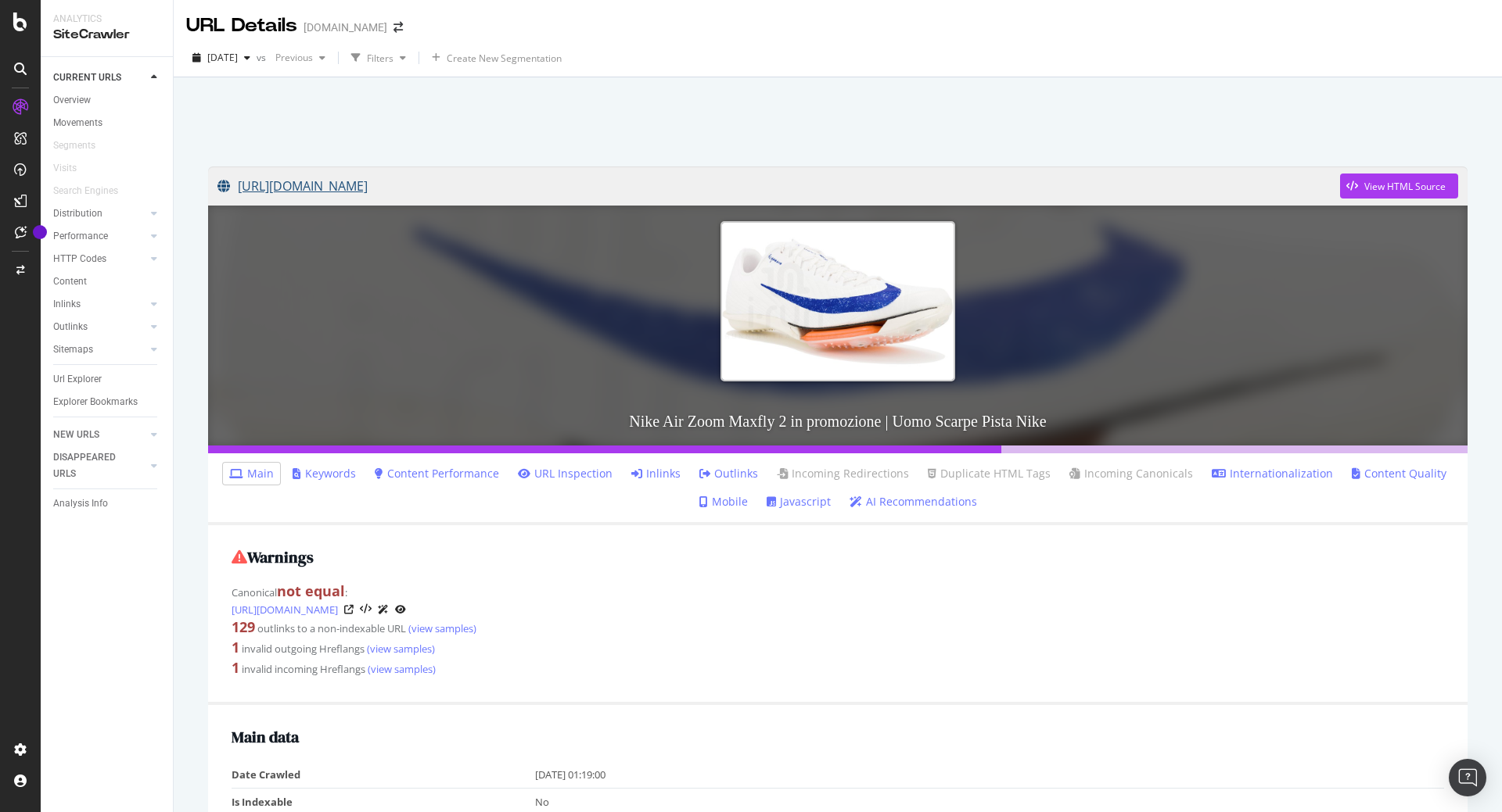
click at [658, 190] on link "[URL][DOMAIN_NAME]" at bounding box center [778, 186] width 1123 height 39
